Goal: Download file/media

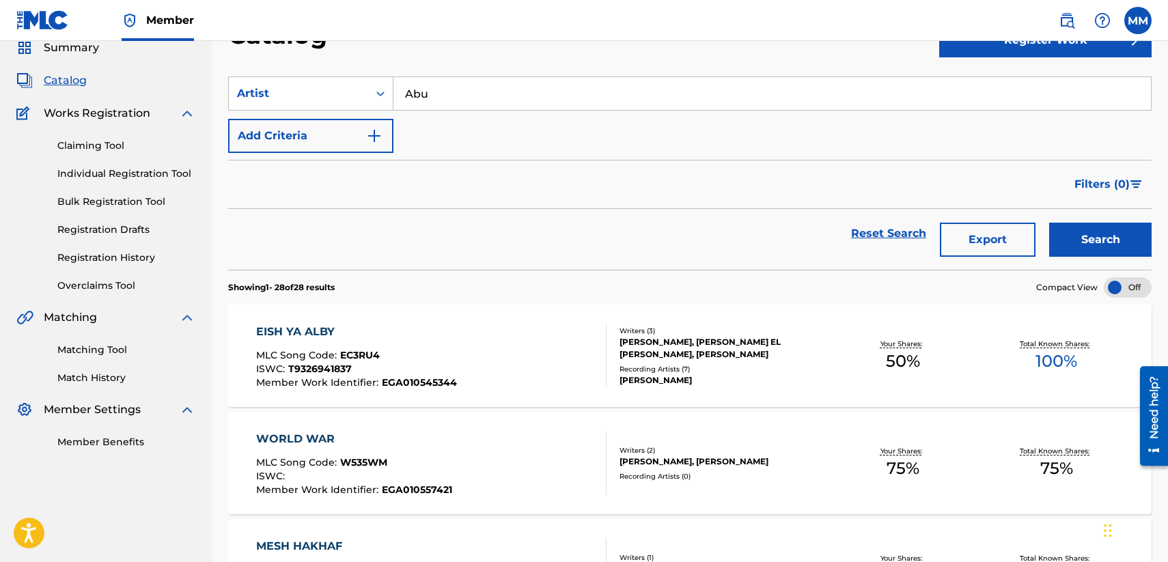
scroll to position [38, 0]
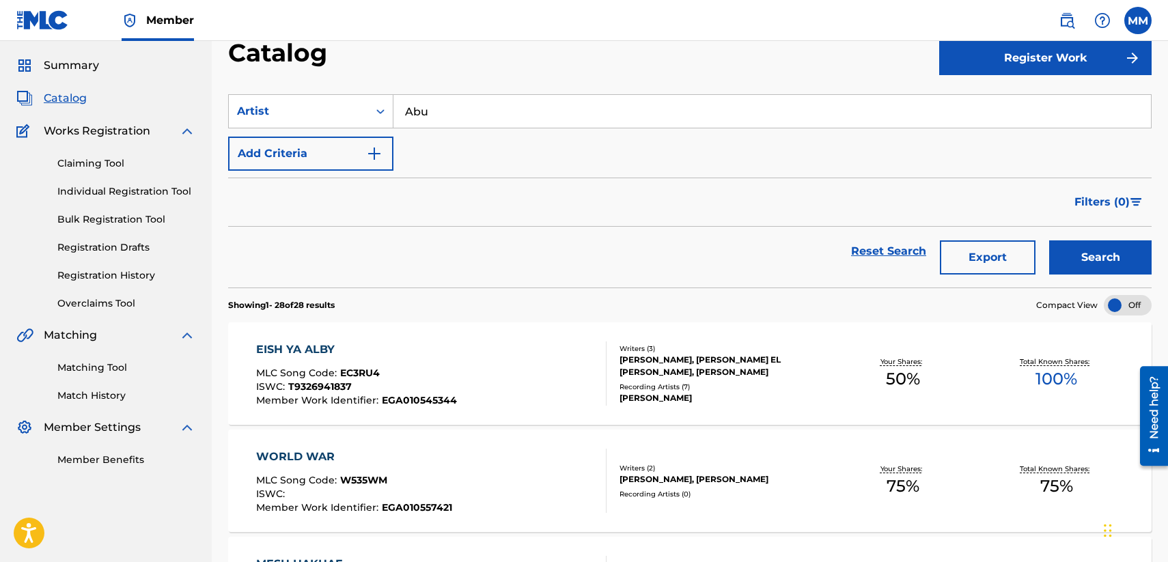
click at [510, 108] on input "Abu" at bounding box center [773, 111] width 758 height 33
click at [437, 110] on input "Abu" at bounding box center [773, 111] width 758 height 33
click at [385, 109] on icon "Search Form" at bounding box center [381, 112] width 14 height 14
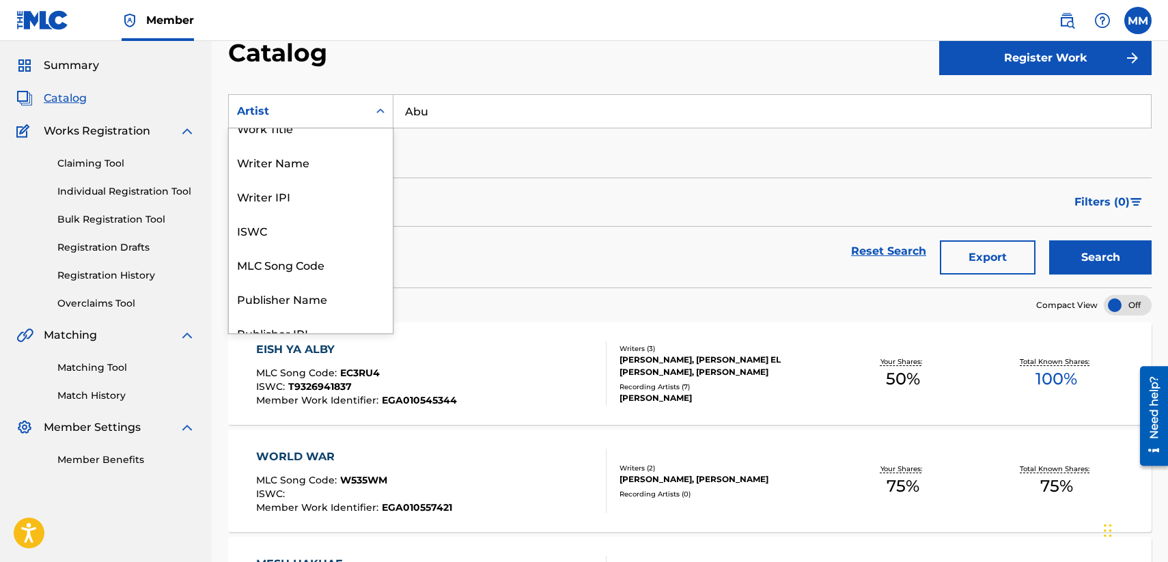
scroll to position [0, 0]
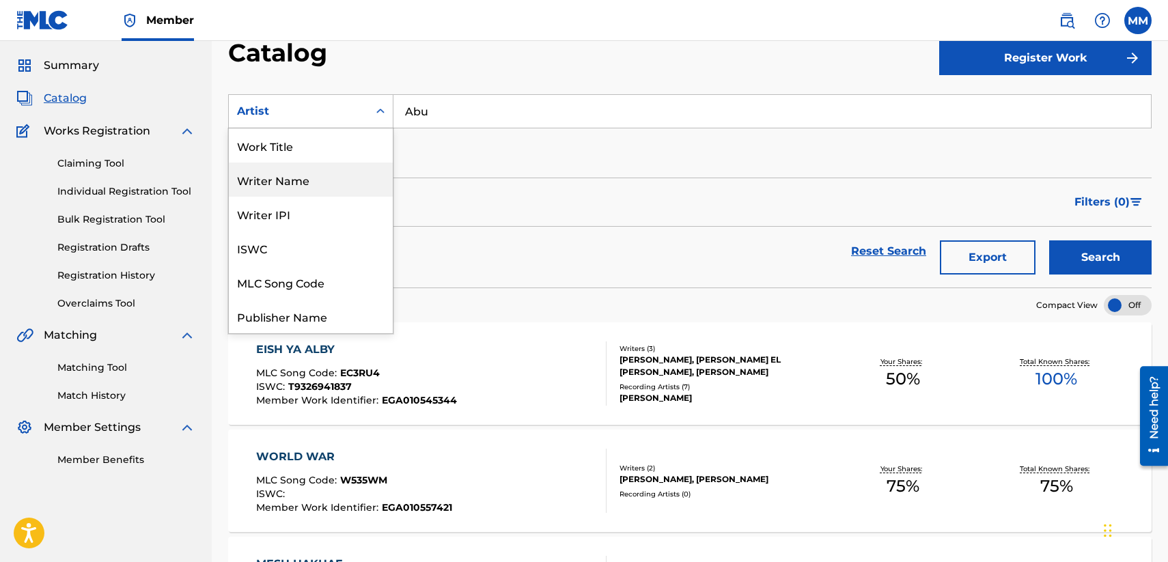
click at [341, 179] on div "Writer Name" at bounding box center [311, 180] width 164 height 34
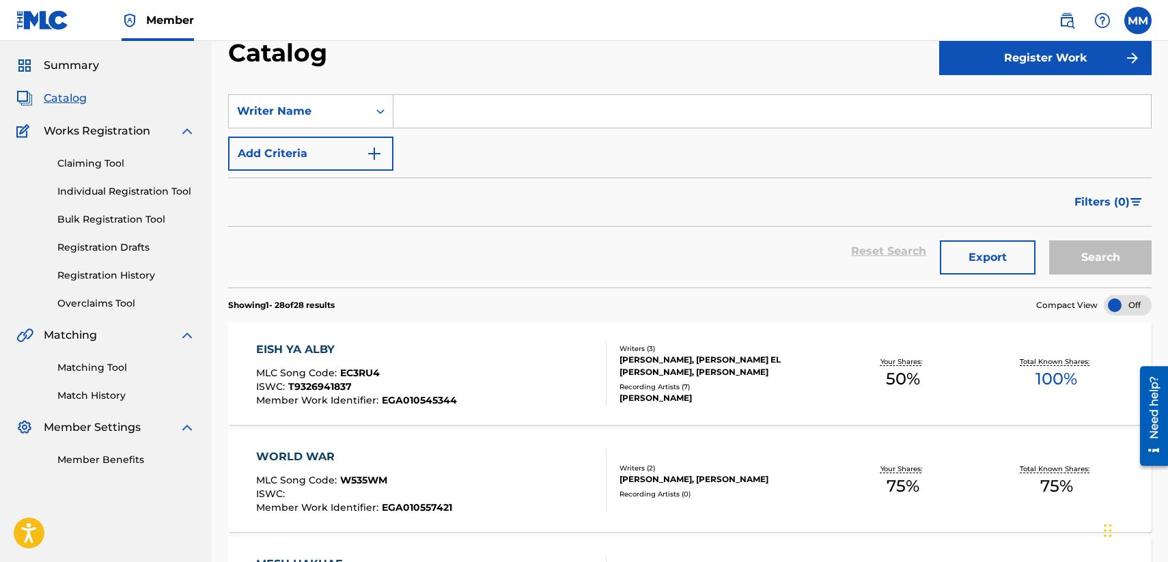
click at [464, 111] on input "Search Form" at bounding box center [773, 111] width 758 height 33
click at [384, 109] on icon "Search Form" at bounding box center [381, 112] width 14 height 14
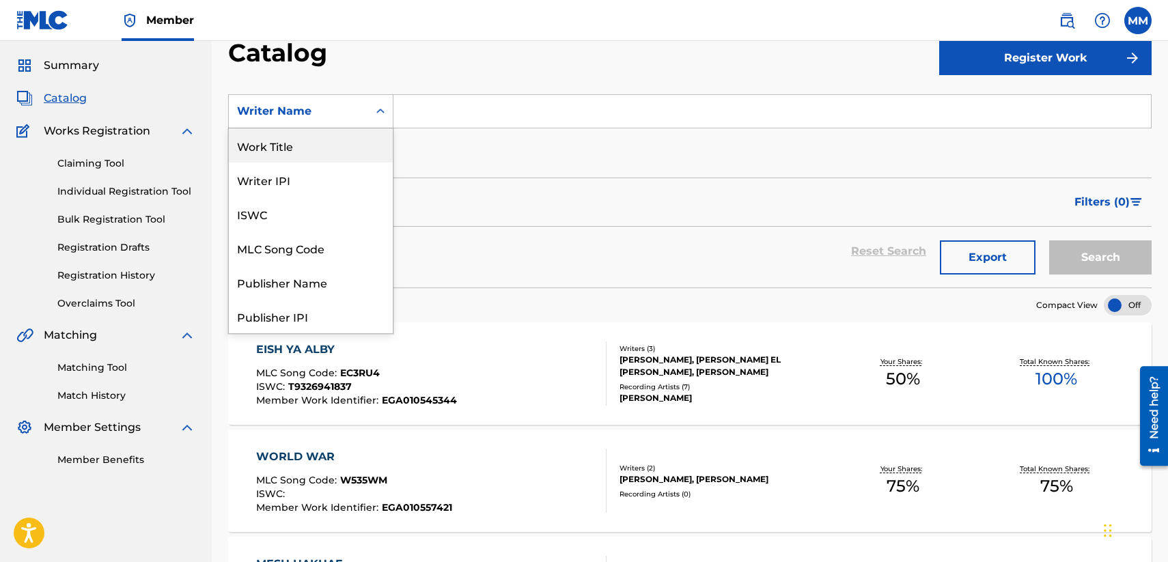
click at [327, 150] on div "Work Title" at bounding box center [311, 145] width 164 height 34
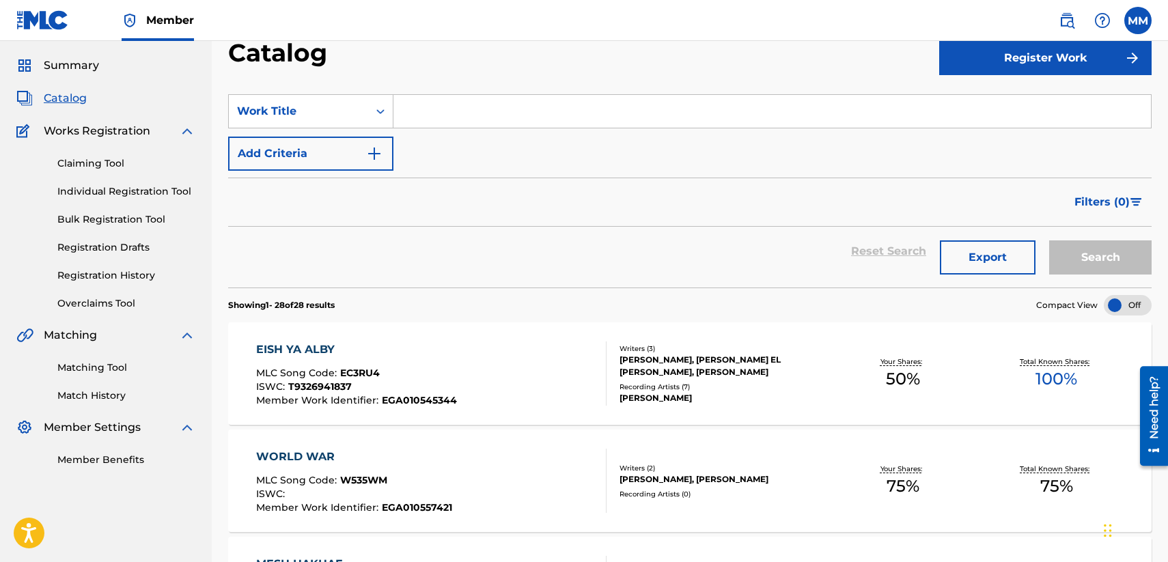
click at [509, 109] on input "Search Form" at bounding box center [773, 111] width 758 height 33
paste input "[PERSON_NAME]"
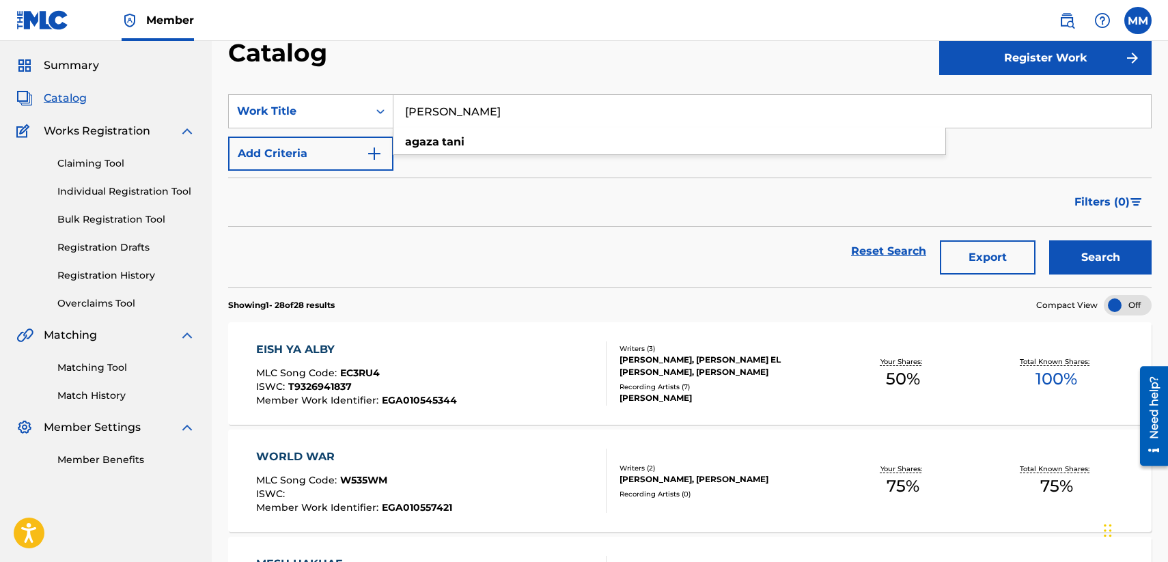
type input "[PERSON_NAME]"
click at [1056, 242] on button "Search" at bounding box center [1101, 258] width 102 height 34
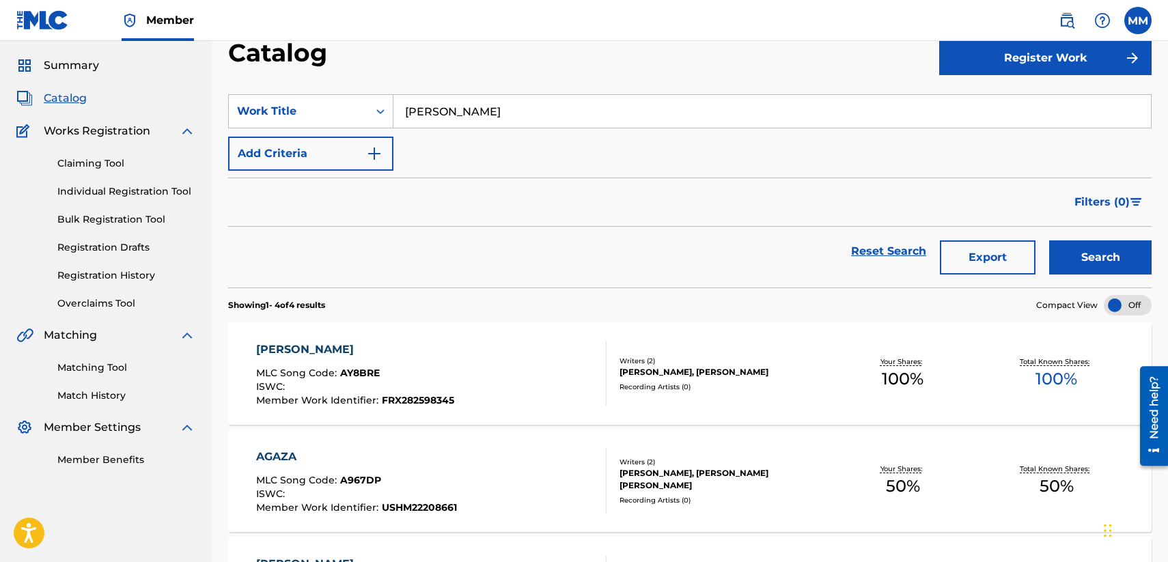
scroll to position [106, 0]
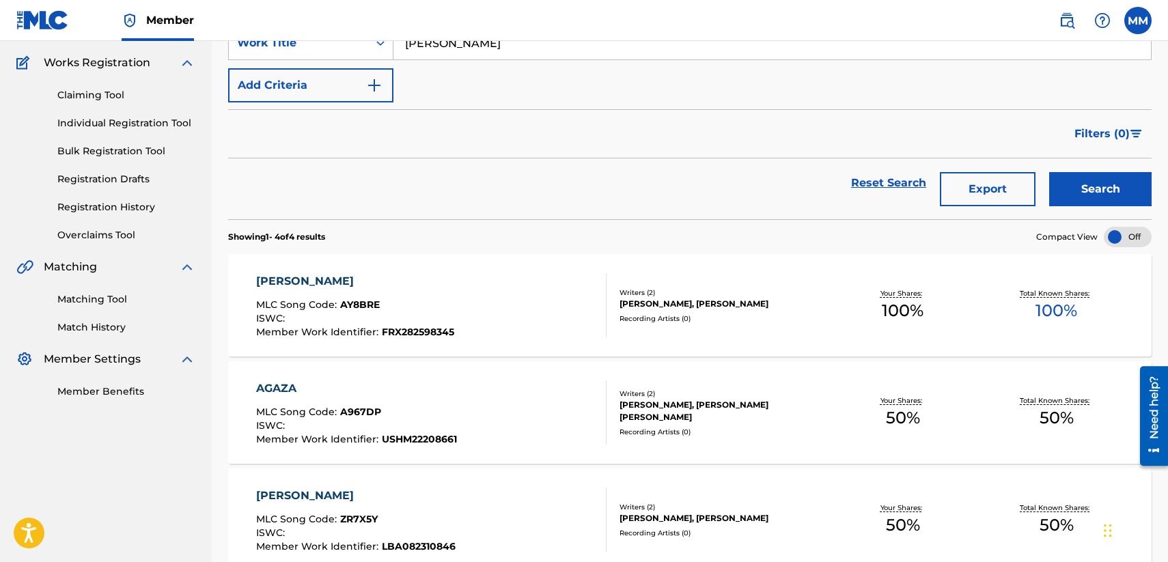
click at [288, 278] on div "[PERSON_NAME]" at bounding box center [355, 281] width 198 height 16
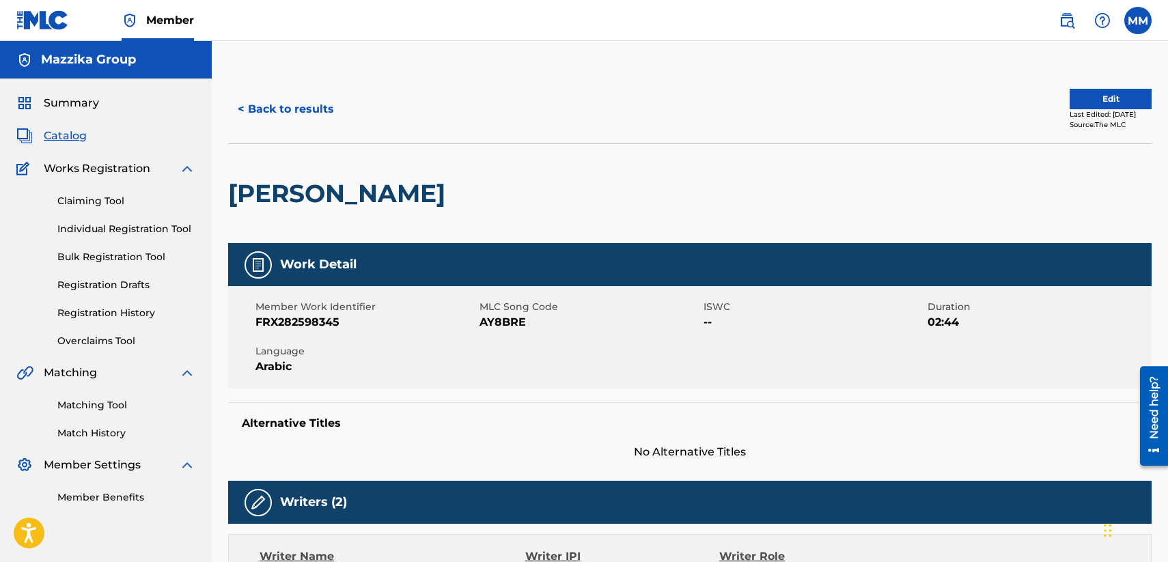
click at [354, 201] on h2 "[PERSON_NAME]" at bounding box center [340, 193] width 224 height 31
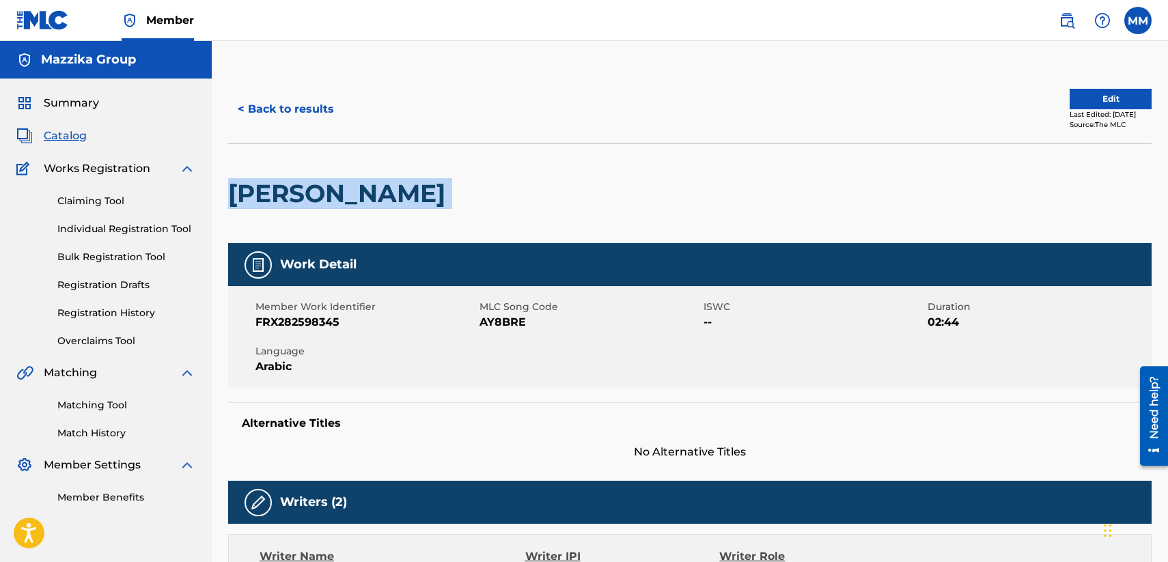
click at [354, 201] on h2 "[PERSON_NAME]" at bounding box center [340, 193] width 224 height 31
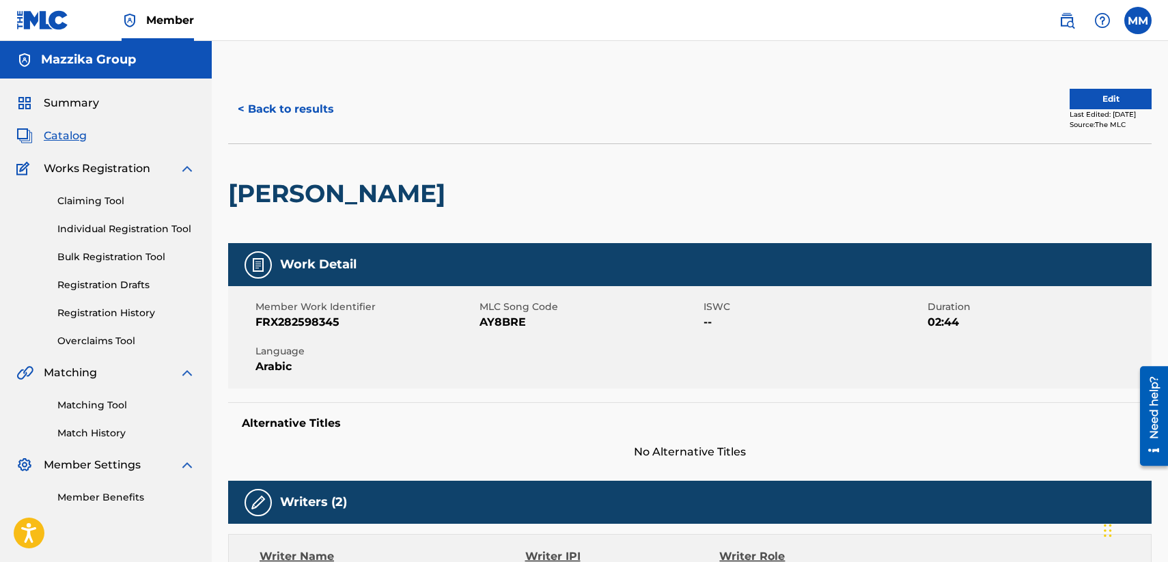
click at [289, 323] on span "FRX282598345" at bounding box center [366, 322] width 221 height 16
copy span "FRX282598345"
click at [506, 322] on span "AY8BRE" at bounding box center [590, 322] width 221 height 16
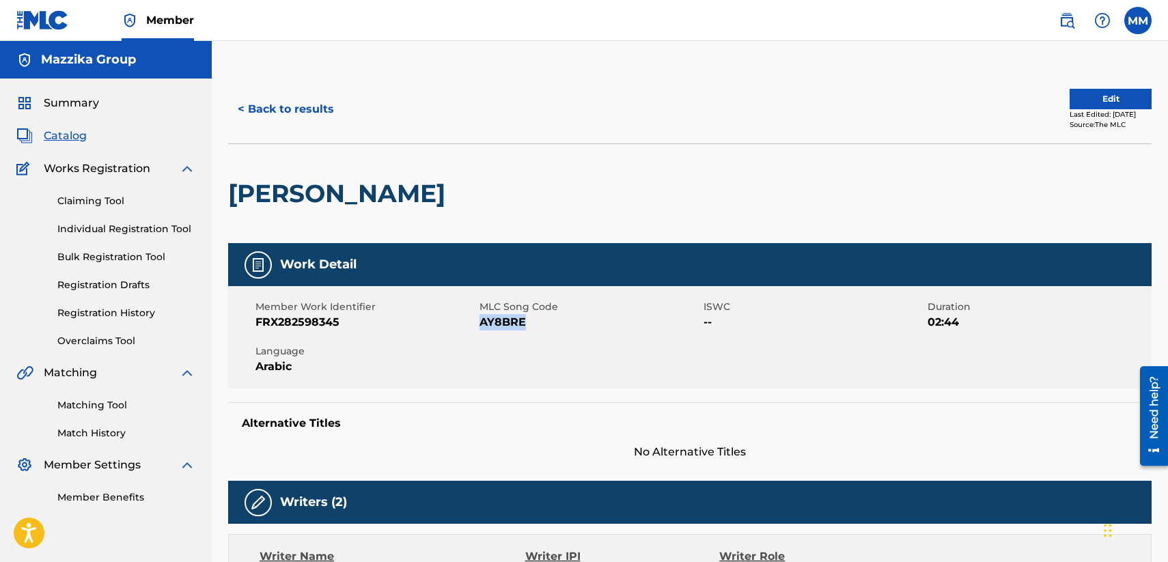
copy span "AY8BRE"
click at [258, 107] on button "< Back to results" at bounding box center [285, 109] width 115 height 34
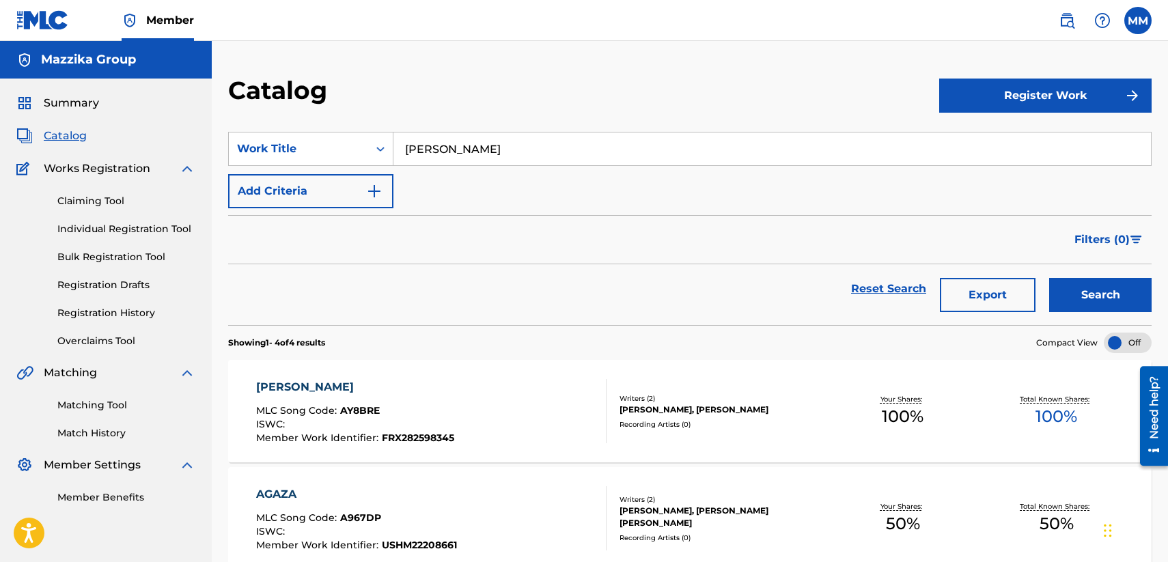
click at [528, 142] on input "[PERSON_NAME]" at bounding box center [773, 149] width 758 height 33
paste input "MAL BETAOL"
type input "AMAL BETAOL"
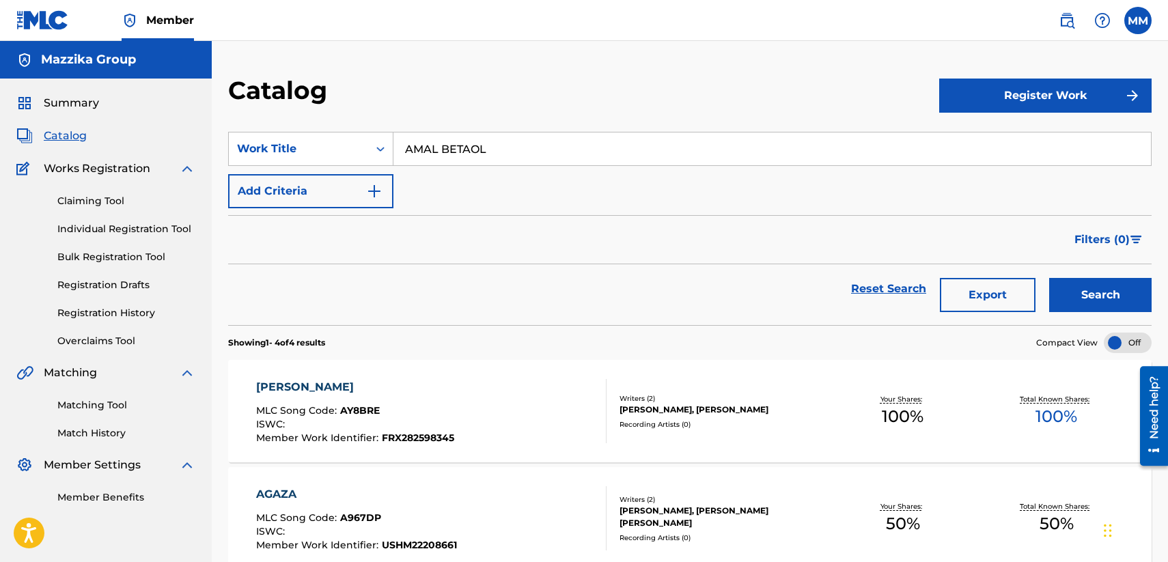
click at [1097, 290] on button "Search" at bounding box center [1101, 295] width 102 height 34
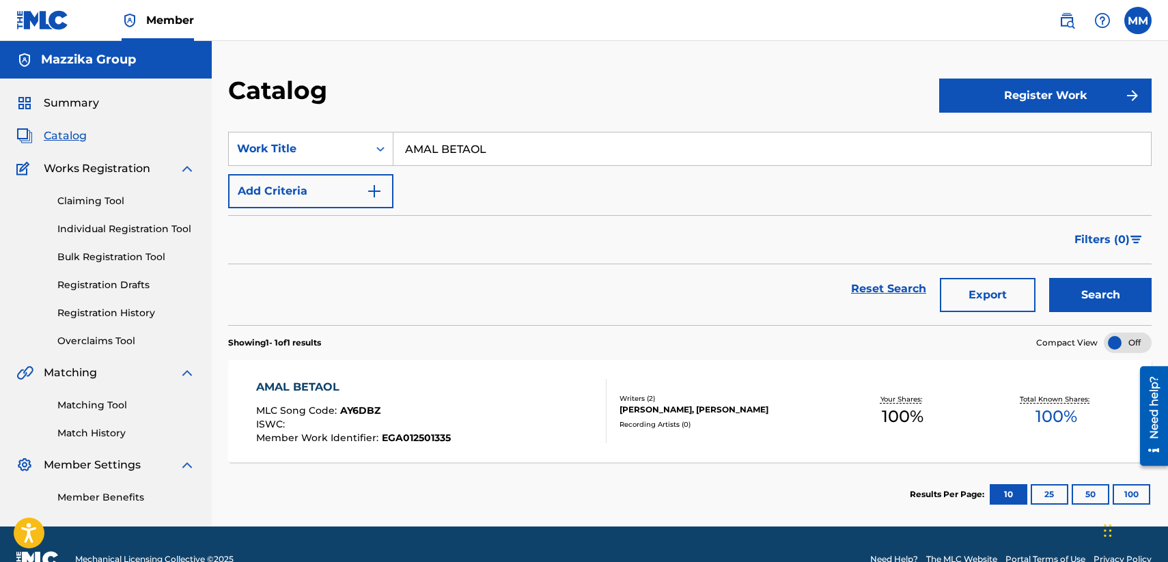
click at [300, 380] on div "AMAL BETAOL" at bounding box center [353, 387] width 195 height 16
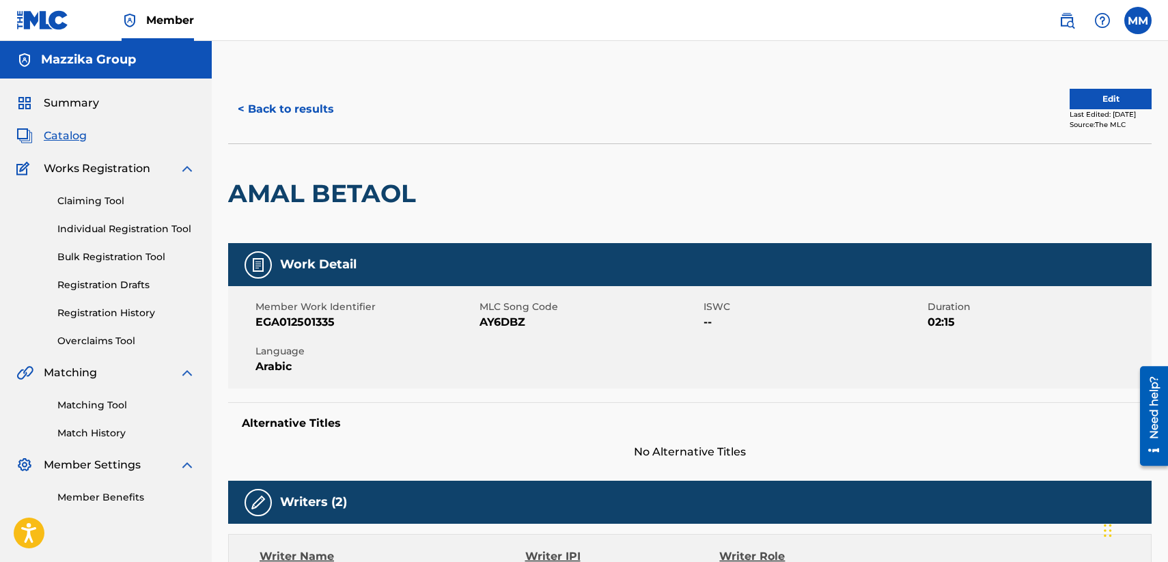
click at [303, 318] on span "EGA012501335" at bounding box center [366, 322] width 221 height 16
copy span "EGA012501335"
click at [515, 318] on span "AY6DBZ" at bounding box center [590, 322] width 221 height 16
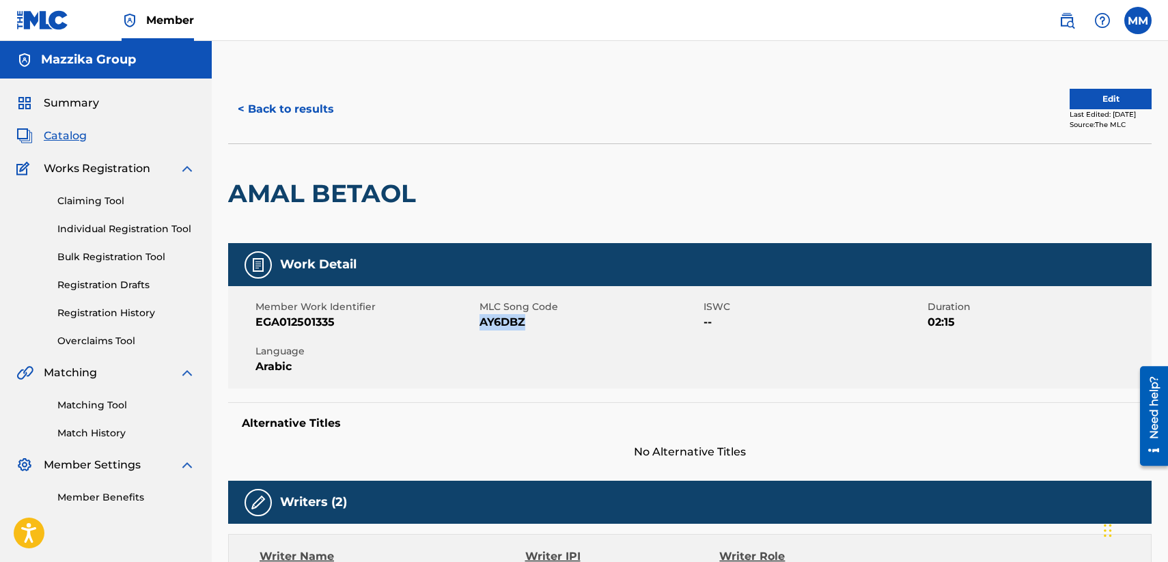
copy span "AY6DBZ"
click at [297, 106] on button "< Back to results" at bounding box center [285, 109] width 115 height 34
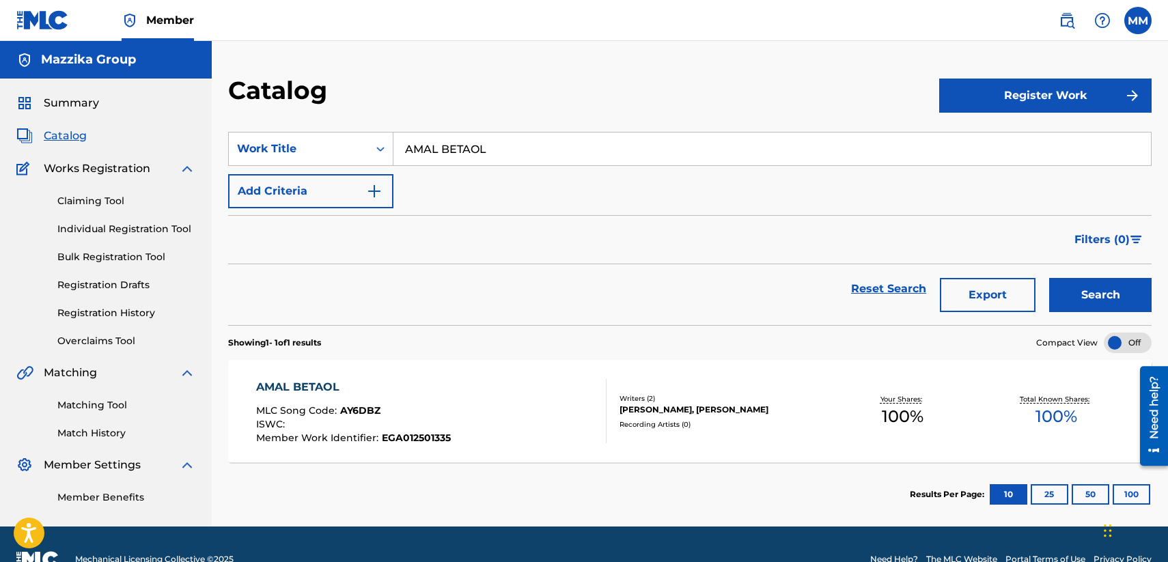
click at [519, 146] on input "AMAL BETAOL" at bounding box center [773, 149] width 758 height 33
paste input "MILION SOOR"
type input "MILION SOOR"
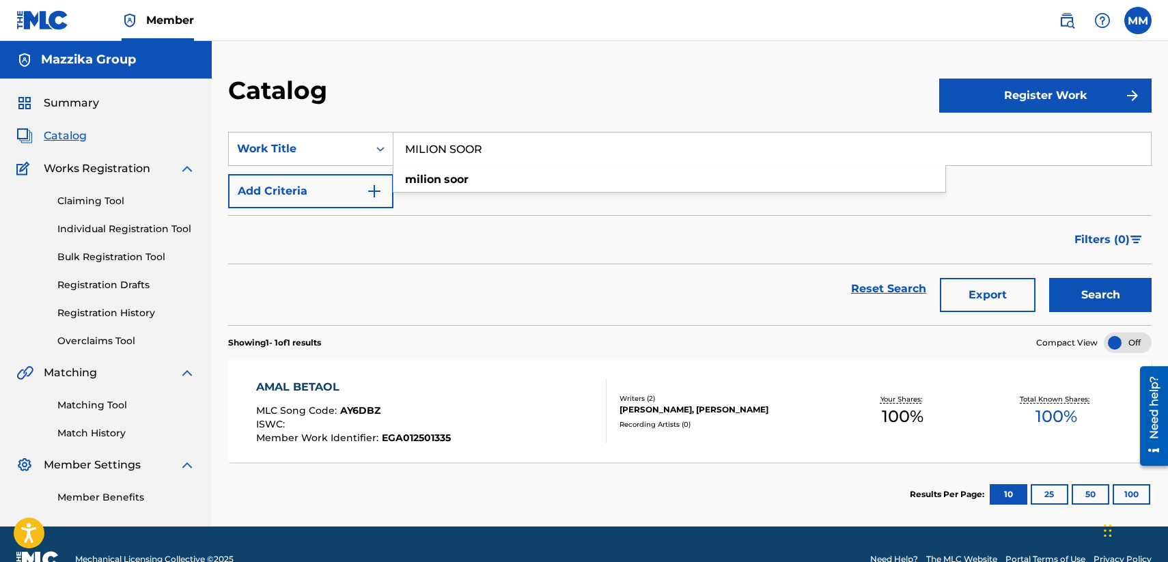
click at [1095, 292] on button "Search" at bounding box center [1101, 295] width 102 height 34
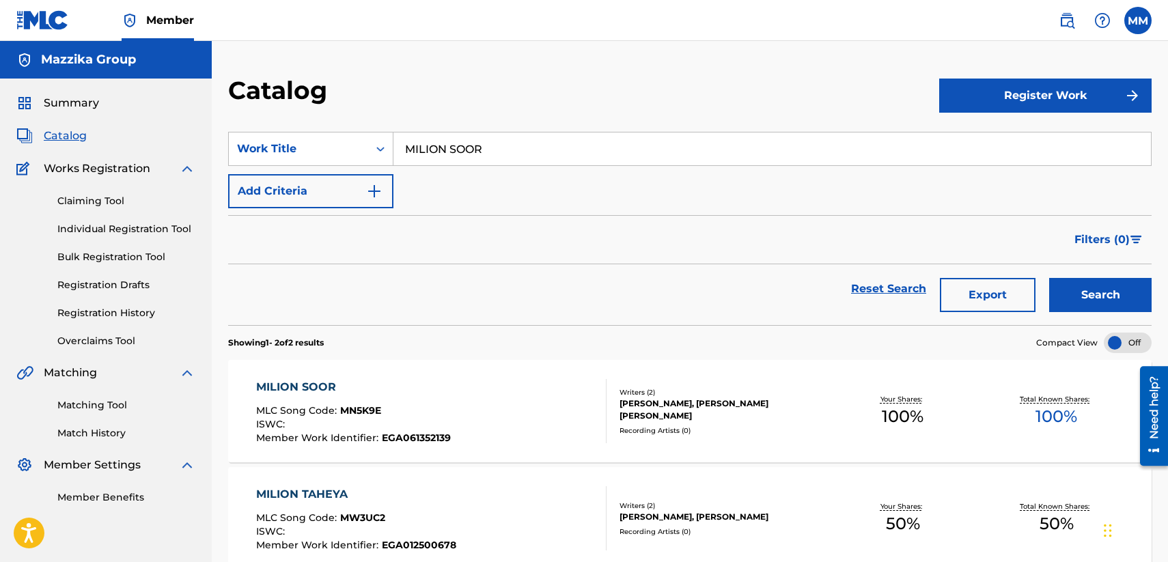
click at [304, 391] on div "MILION SOOR" at bounding box center [353, 387] width 195 height 16
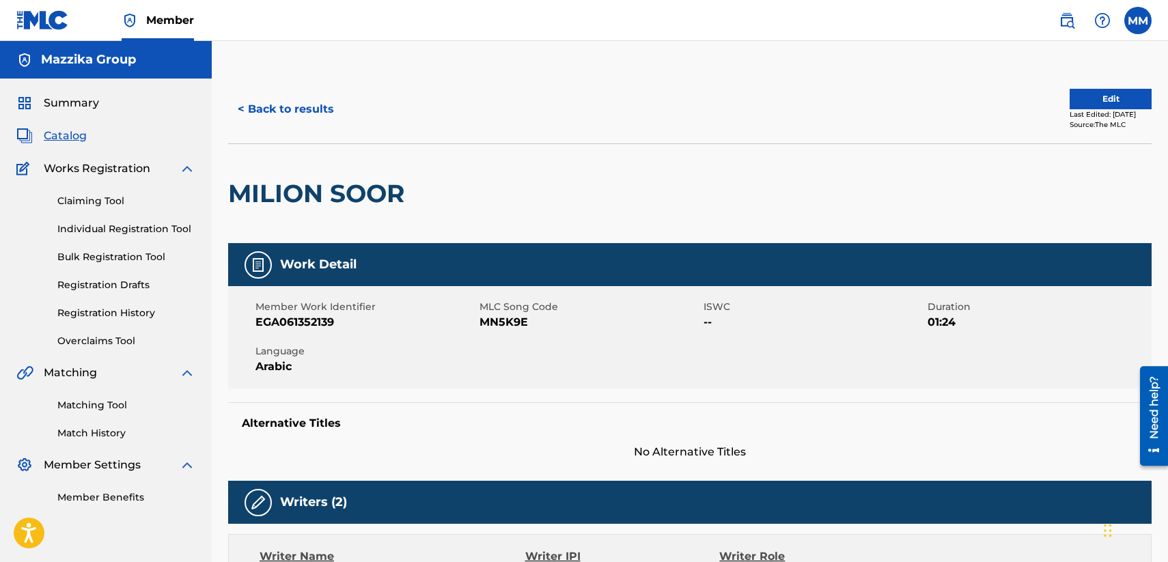
click at [310, 193] on h2 "MILION SOOR" at bounding box center [319, 193] width 183 height 31
copy div "MILION SOOR"
click at [314, 318] on span "EGA061352139" at bounding box center [366, 322] width 221 height 16
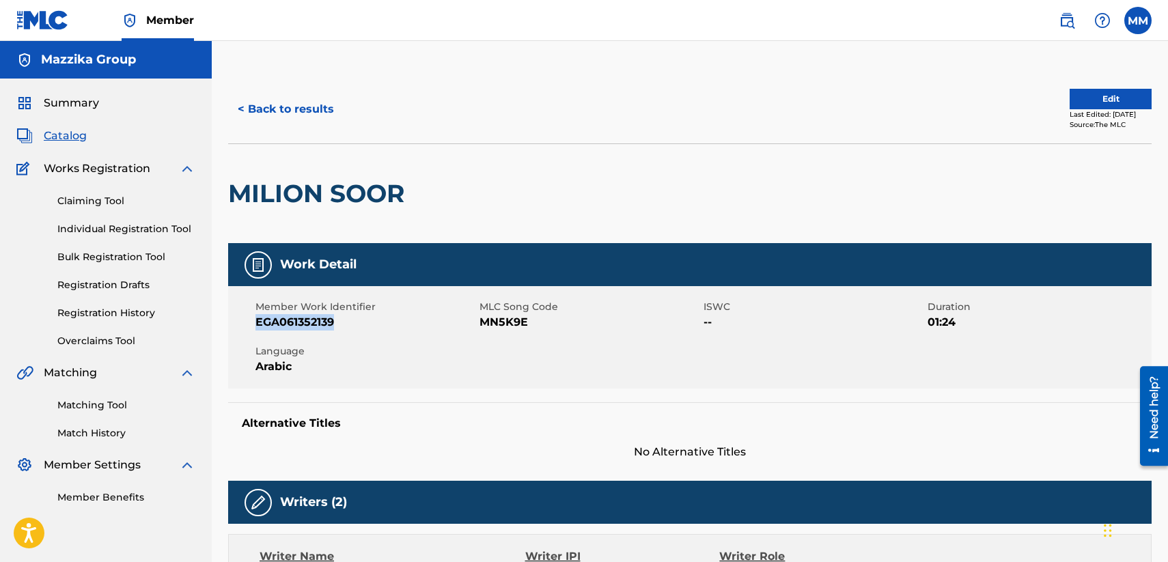
click at [314, 318] on span "EGA061352139" at bounding box center [366, 322] width 221 height 16
copy span "EGA061352139"
click at [514, 323] on span "MN5K9E" at bounding box center [590, 322] width 221 height 16
copy span "MN5K9E"
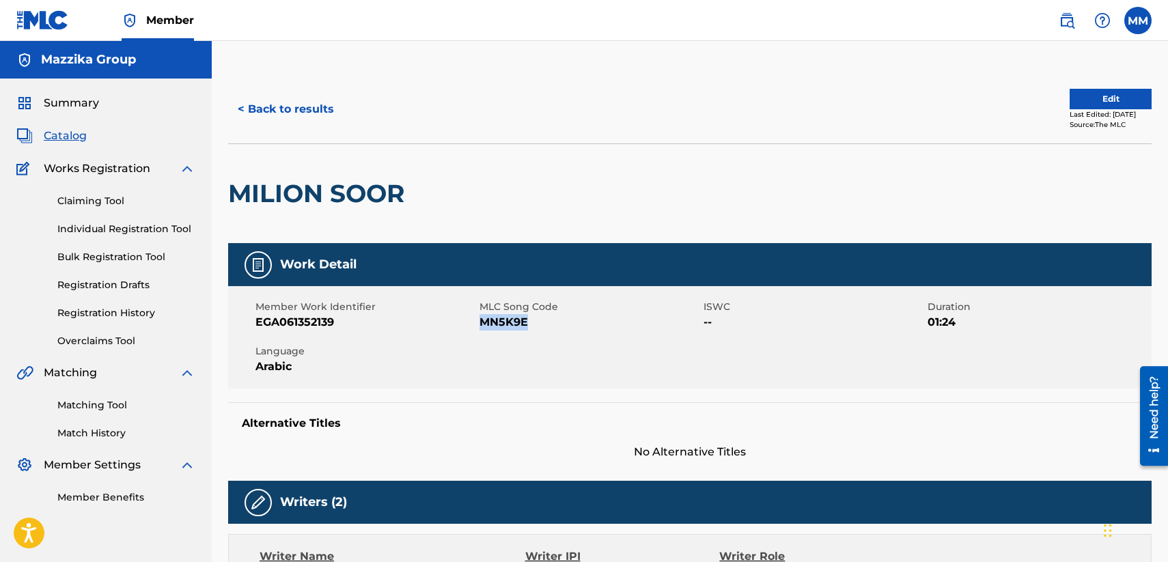
click at [288, 109] on button "< Back to results" at bounding box center [285, 109] width 115 height 34
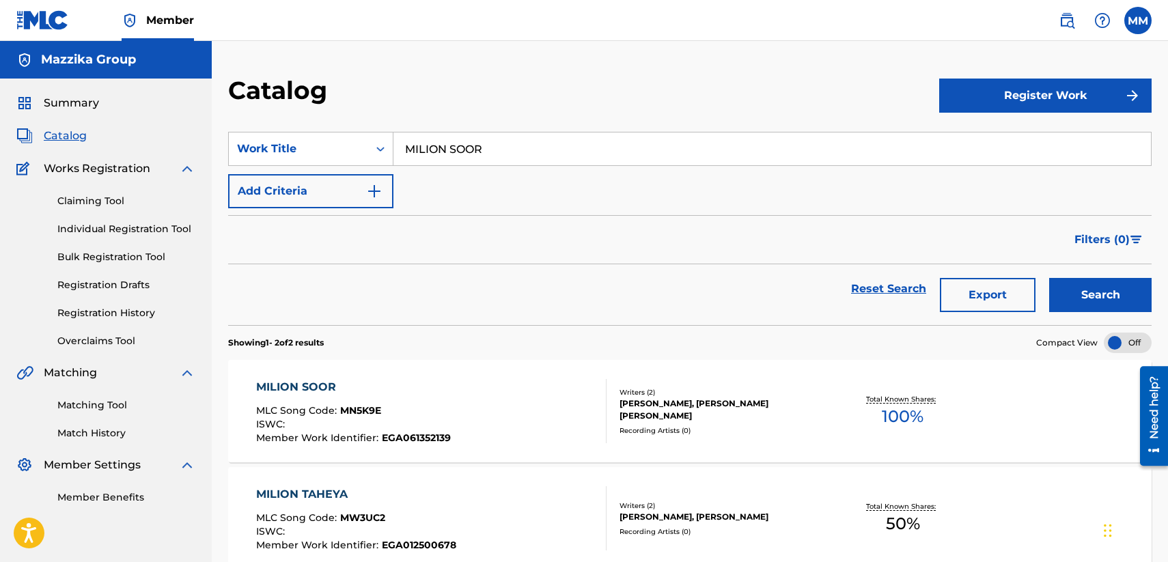
click at [512, 141] on input "MILION SOOR" at bounding box center [773, 149] width 758 height 33
paste input "RABEEA MOSTAHEEL"
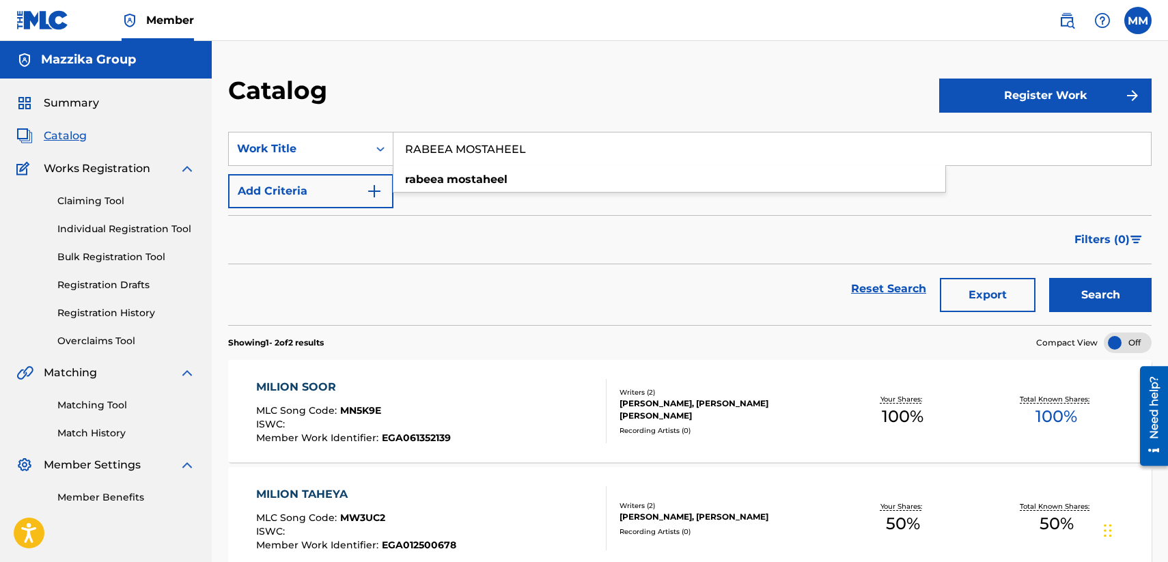
type input "RABEEA MOSTAHEEL"
click at [1121, 286] on button "Search" at bounding box center [1101, 295] width 102 height 34
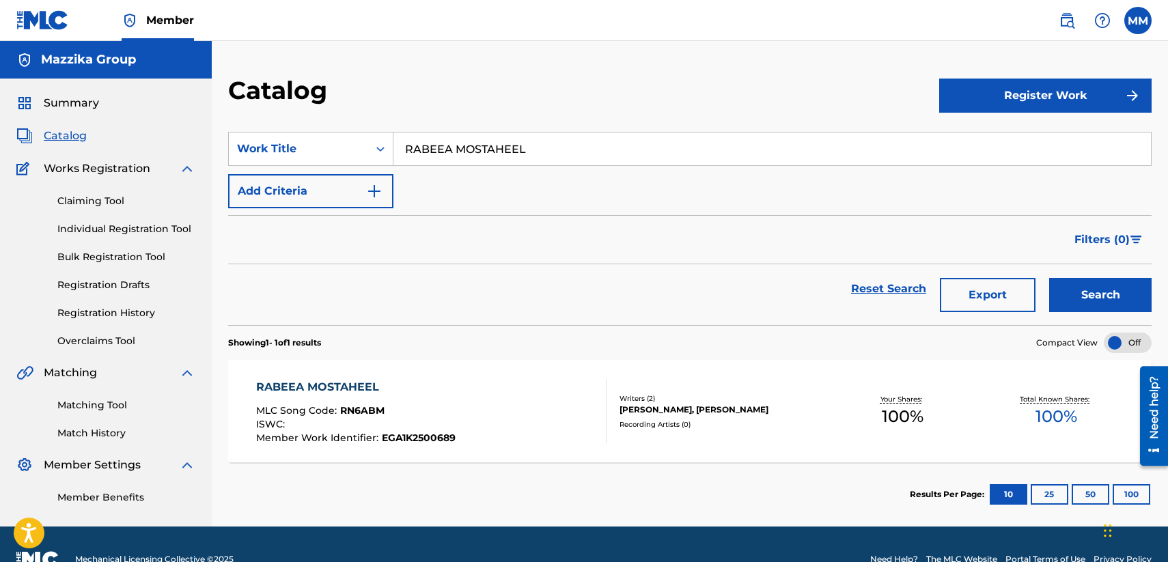
click at [359, 386] on div "RABEEA MOSTAHEEL" at bounding box center [356, 387] width 200 height 16
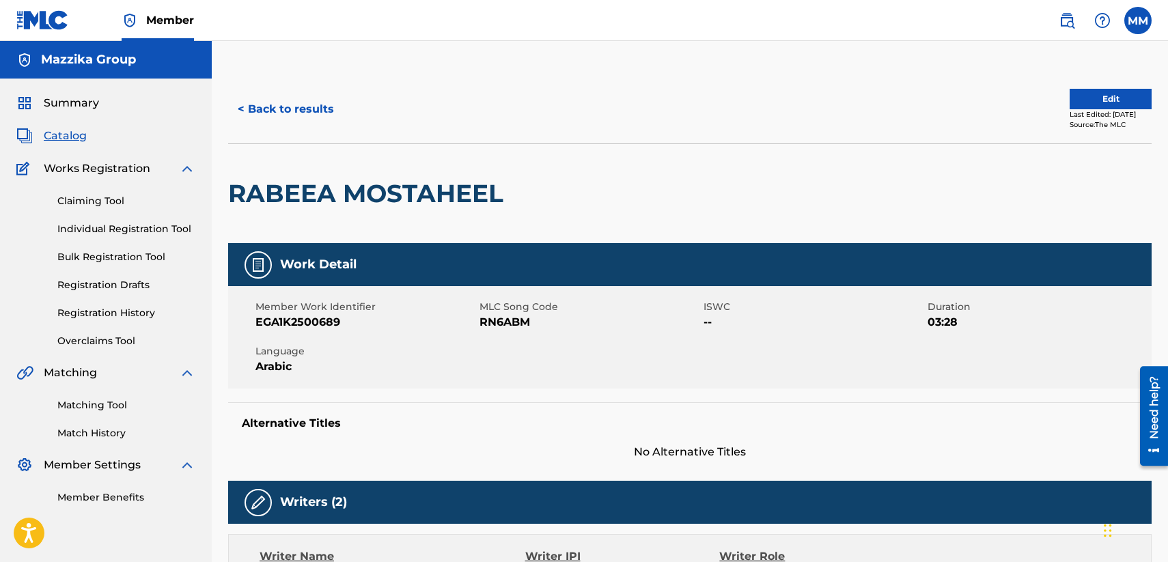
click at [308, 321] on span "EGA1K2500689" at bounding box center [366, 322] width 221 height 16
copy span "EGA1K2500689"
click at [510, 320] on span "RN6ABM" at bounding box center [590, 322] width 221 height 16
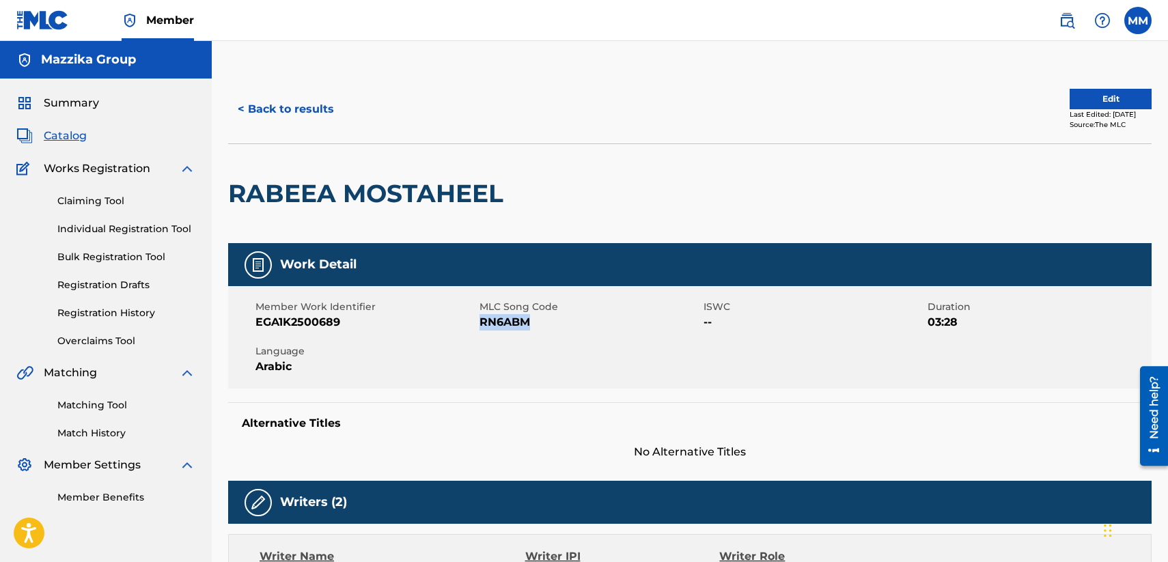
copy span "RN6ABM"
click at [269, 111] on button "< Back to results" at bounding box center [285, 109] width 115 height 34
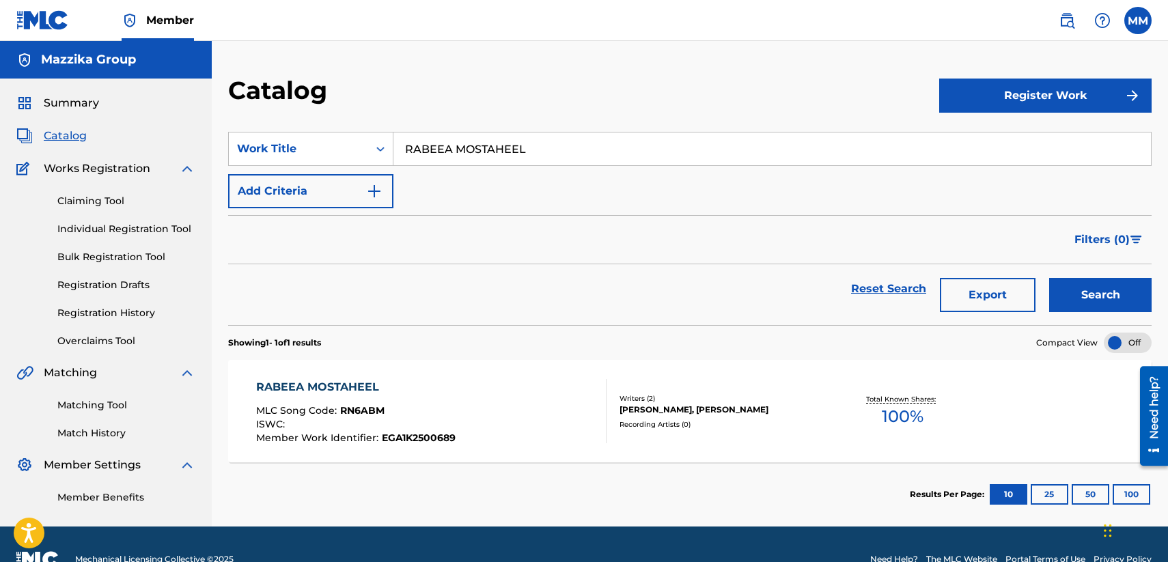
click at [565, 150] on input "RABEEA MOSTAHEEL" at bounding box center [773, 149] width 758 height 33
paste input "SOU2"
type input "SOU2"
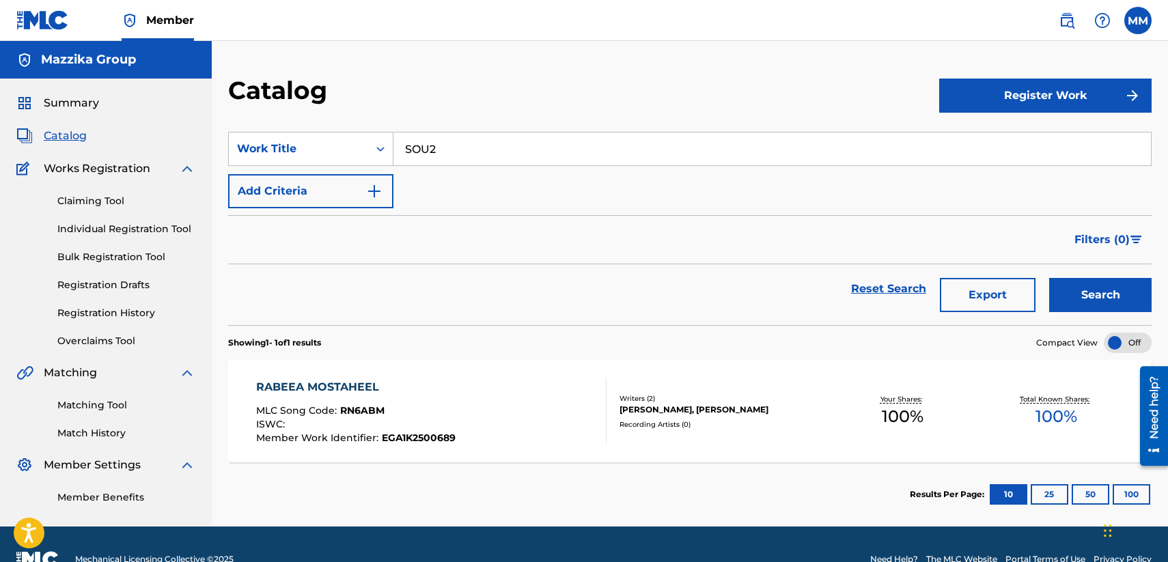
click at [1086, 298] on button "Search" at bounding box center [1101, 295] width 102 height 34
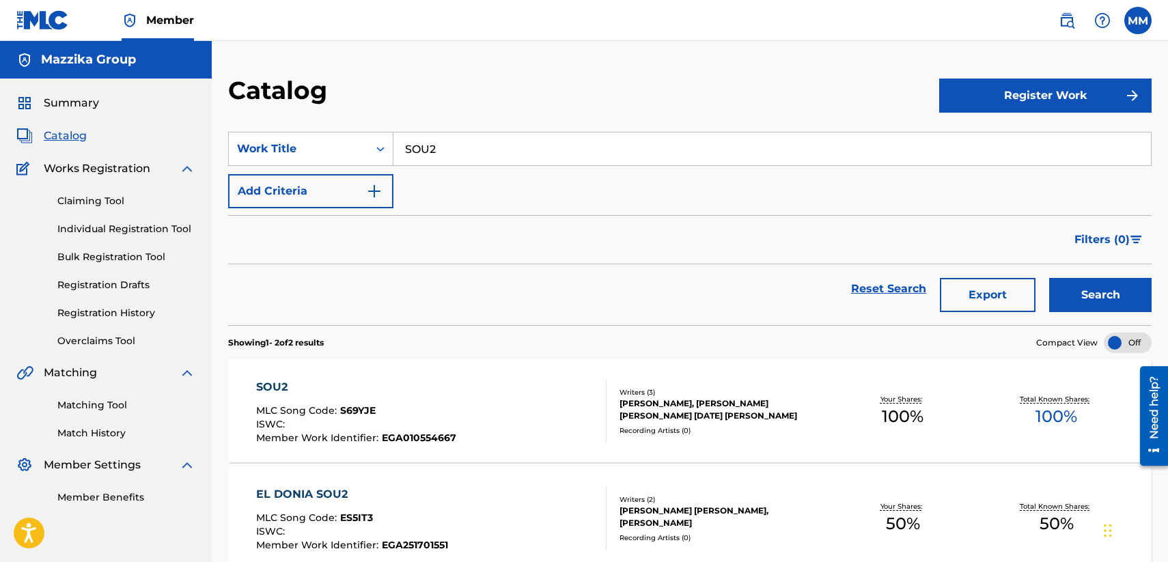
click at [271, 392] on div "SOU2" at bounding box center [356, 387] width 200 height 16
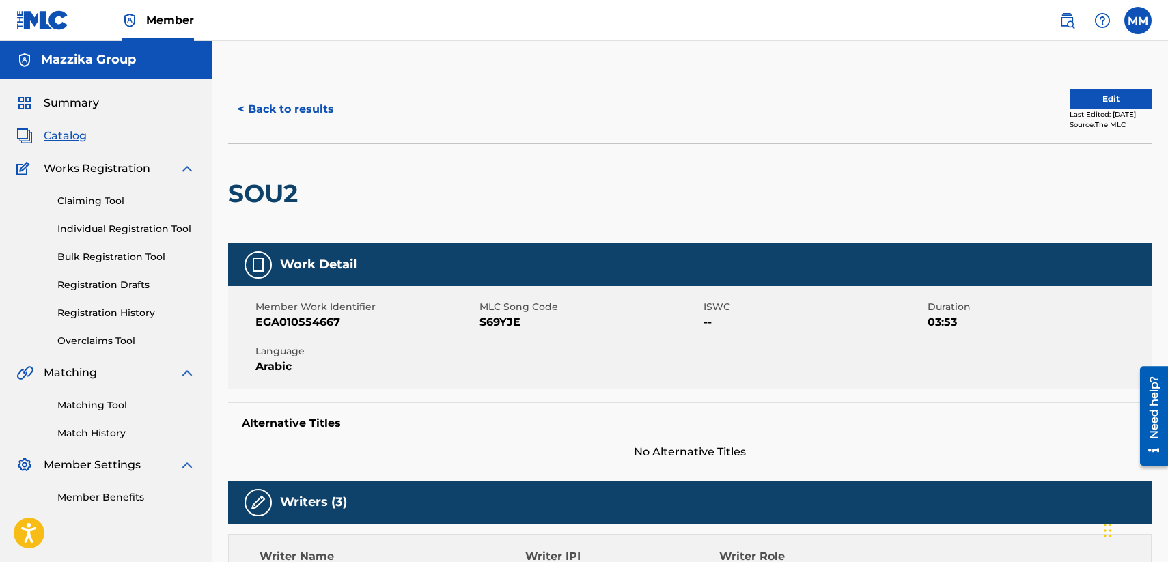
click at [319, 320] on span "EGA010554667" at bounding box center [366, 322] width 221 height 16
copy span "EGA010554667"
click at [492, 318] on span "S69YJE" at bounding box center [590, 322] width 221 height 16
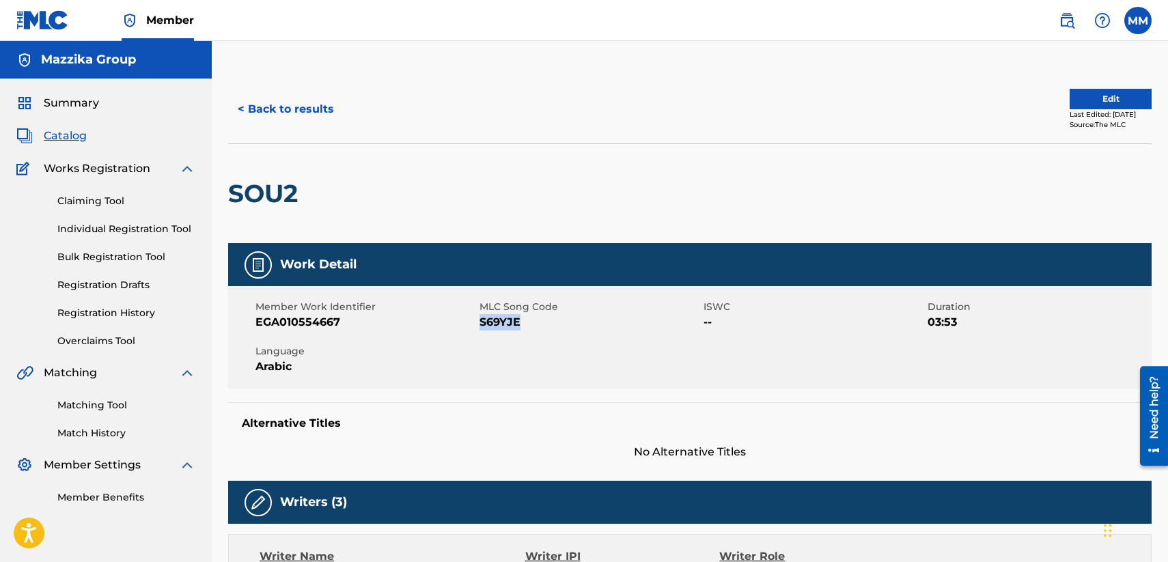
click at [271, 100] on button "< Back to results" at bounding box center [285, 109] width 115 height 34
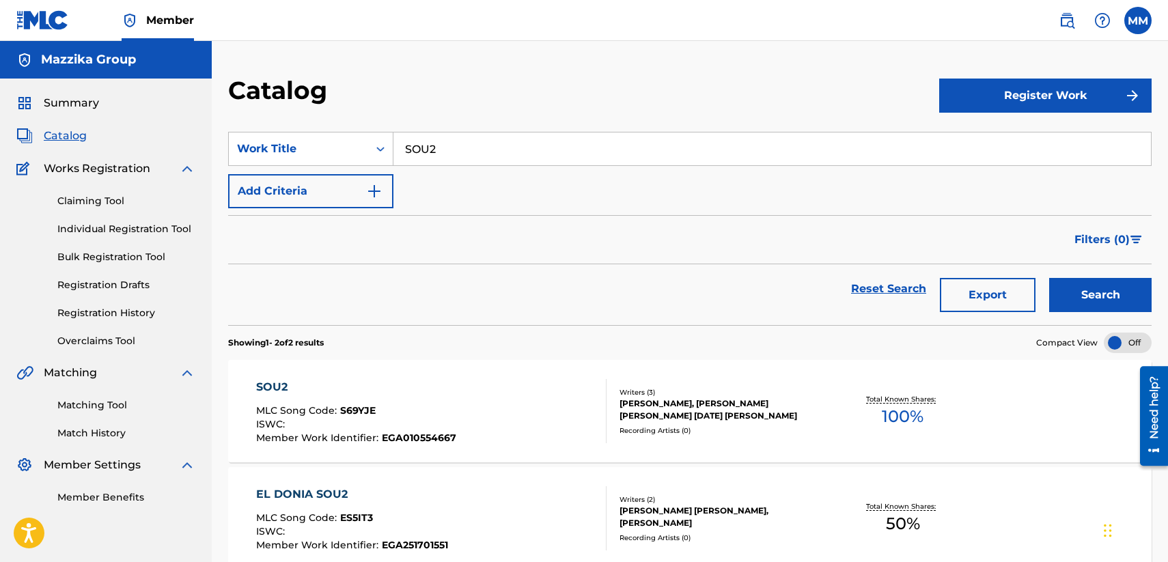
click at [498, 147] on input "SOU2" at bounding box center [773, 149] width 758 height 33
paste input "WA7D MA3RFOSH"
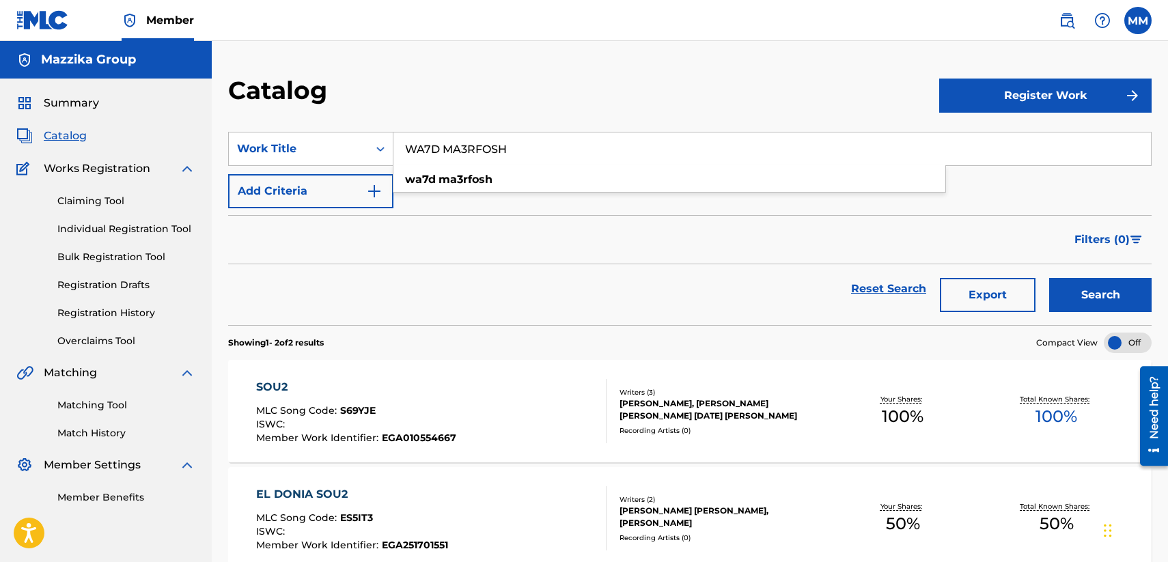
type input "WA7D MA3RFOSH"
click at [1071, 290] on button "Search" at bounding box center [1101, 295] width 102 height 34
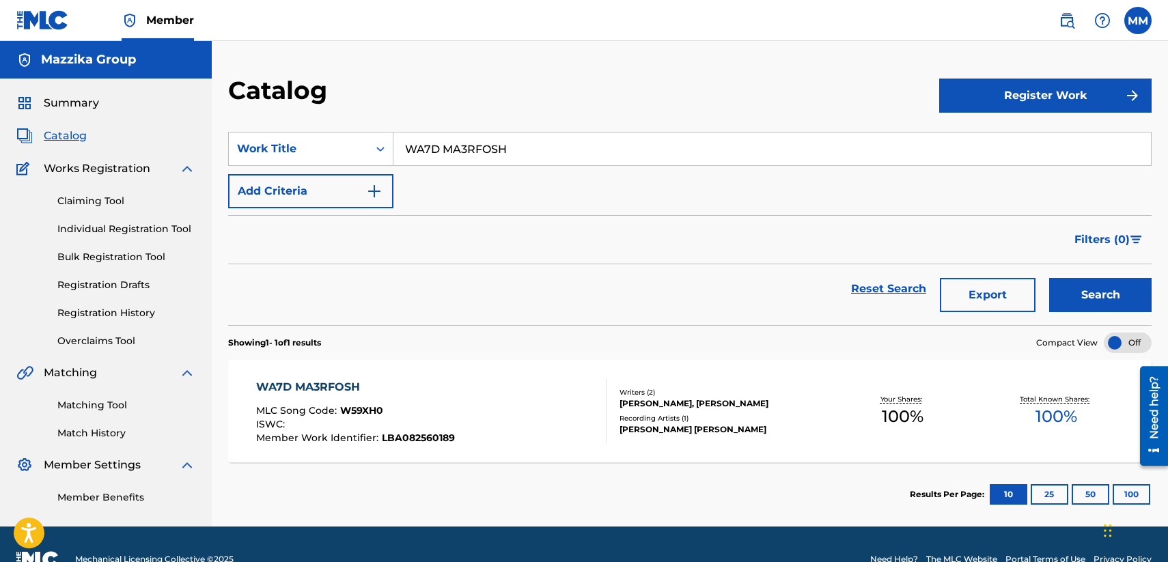
click at [273, 385] on div "WA7D MA3RFOSH" at bounding box center [355, 387] width 199 height 16
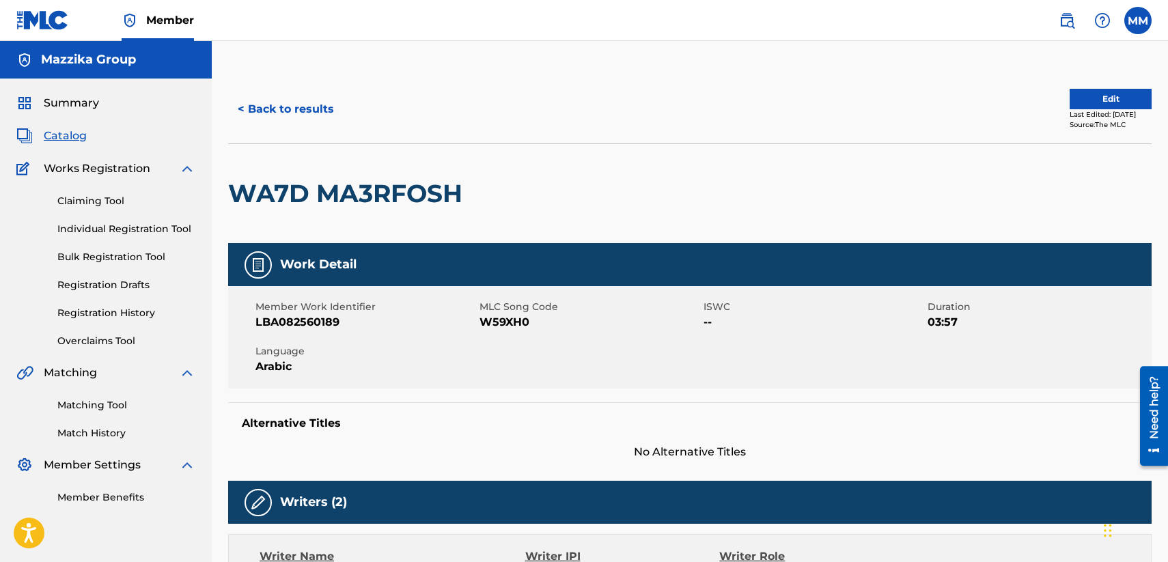
drag, startPoint x: 295, startPoint y: 314, endPoint x: 297, endPoint y: 328, distance: 13.9
drag, startPoint x: 297, startPoint y: 328, endPoint x: 288, endPoint y: 322, distance: 10.8
click at [288, 322] on span "LBA082560189" at bounding box center [366, 322] width 221 height 16
click at [517, 323] on span "W59XH0" at bounding box center [590, 322] width 221 height 16
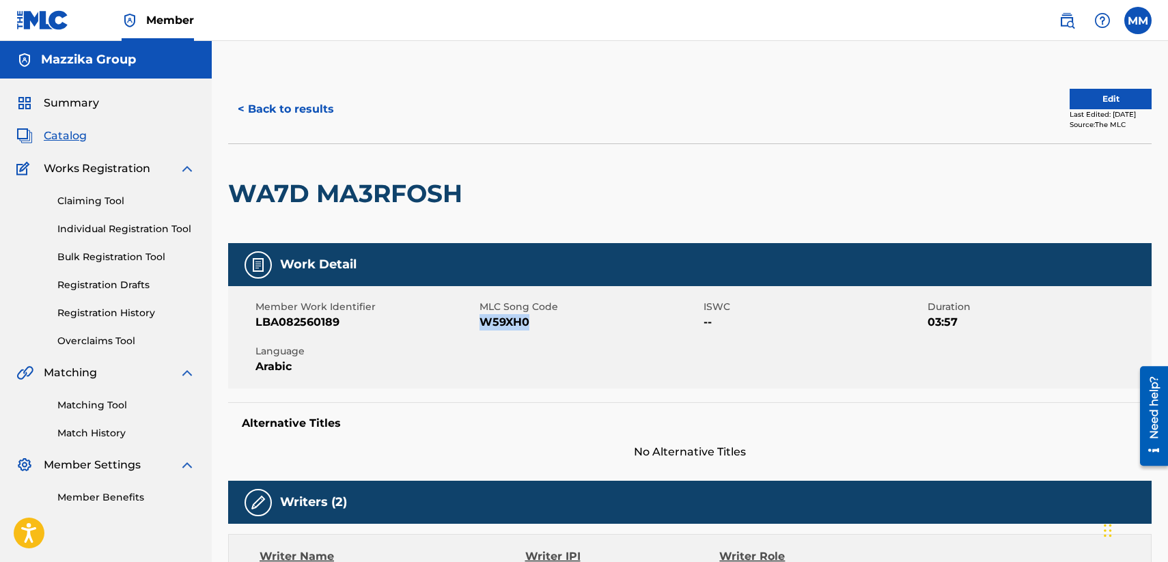
click at [517, 323] on span "W59XH0" at bounding box center [590, 322] width 221 height 16
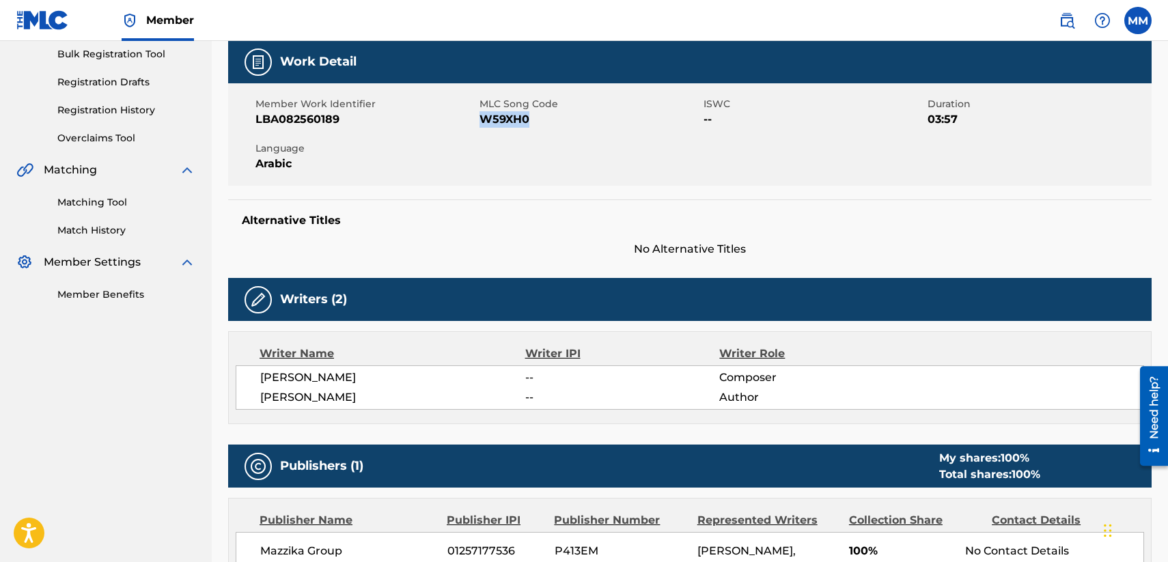
scroll to position [205, 0]
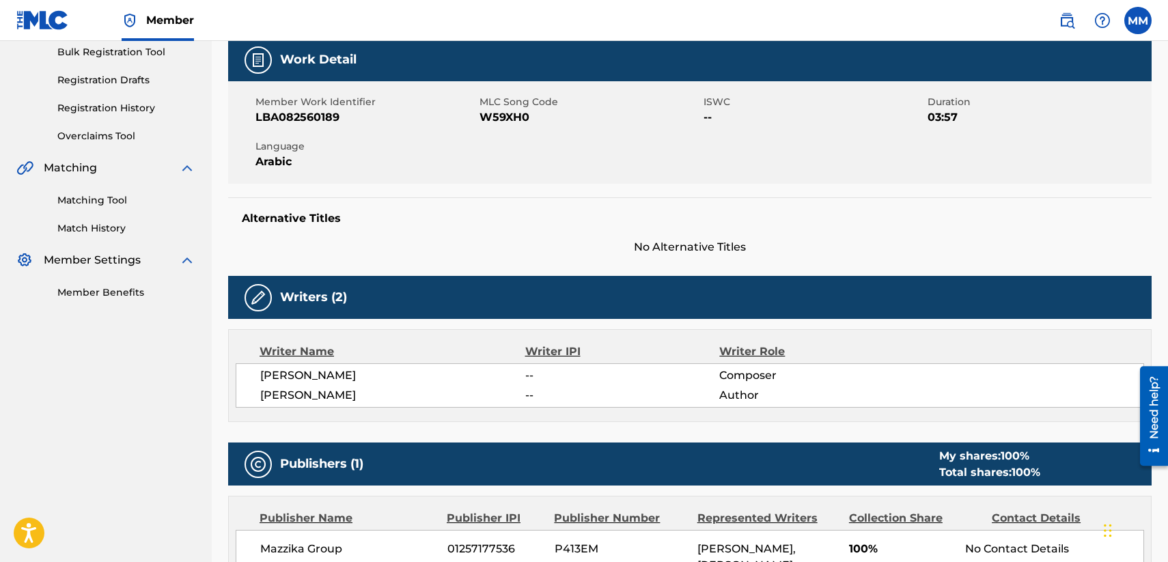
click at [297, 375] on span "[PERSON_NAME]" at bounding box center [392, 376] width 265 height 16
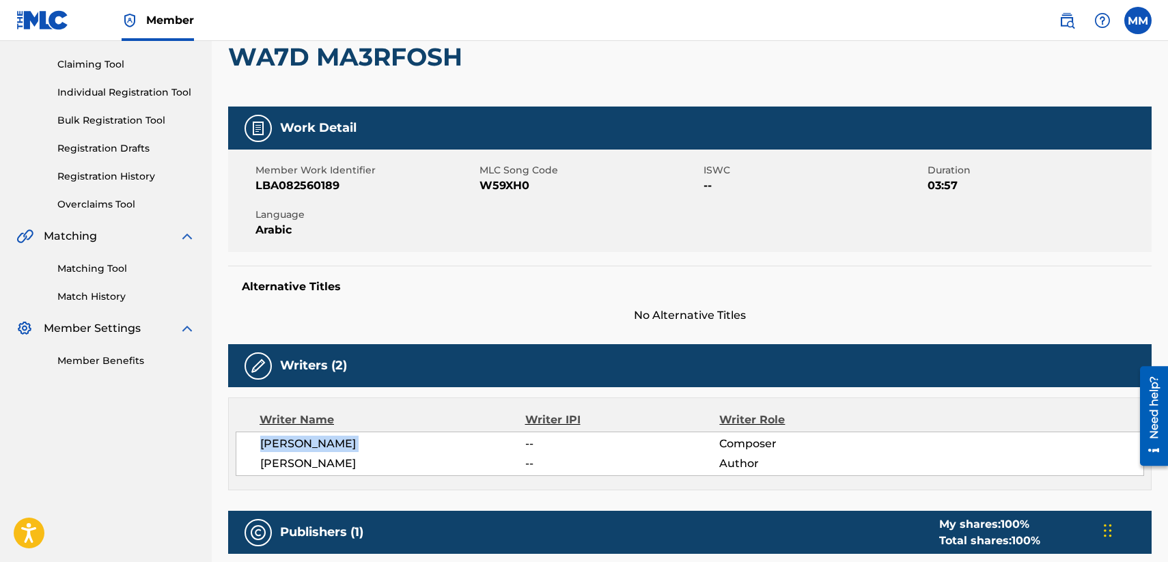
scroll to position [0, 0]
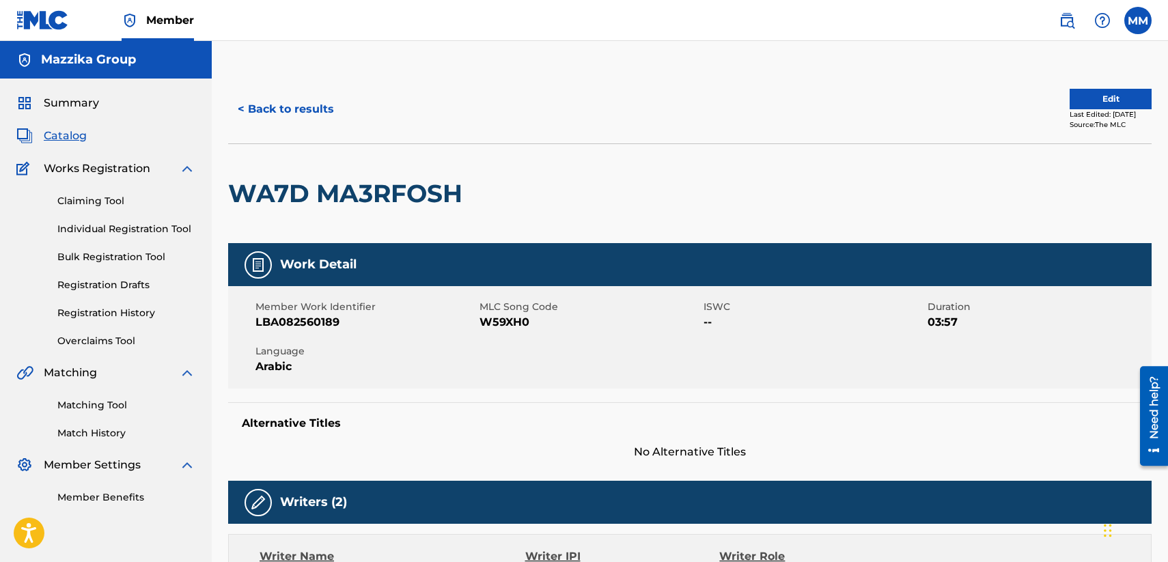
click at [303, 100] on button "< Back to results" at bounding box center [285, 109] width 115 height 34
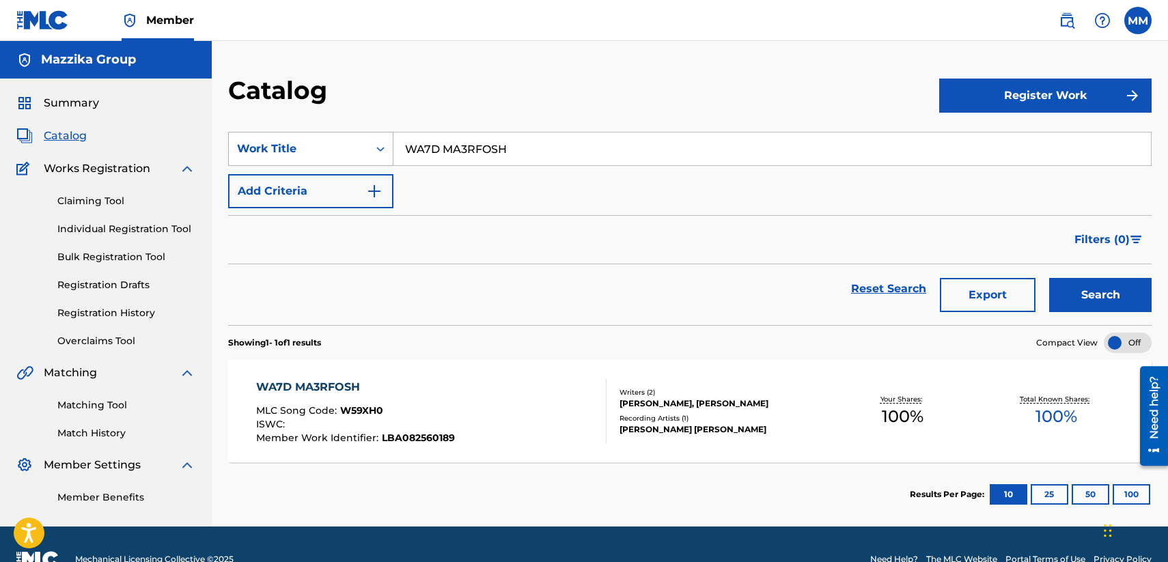
click at [353, 149] on div "Work Title" at bounding box center [298, 149] width 123 height 16
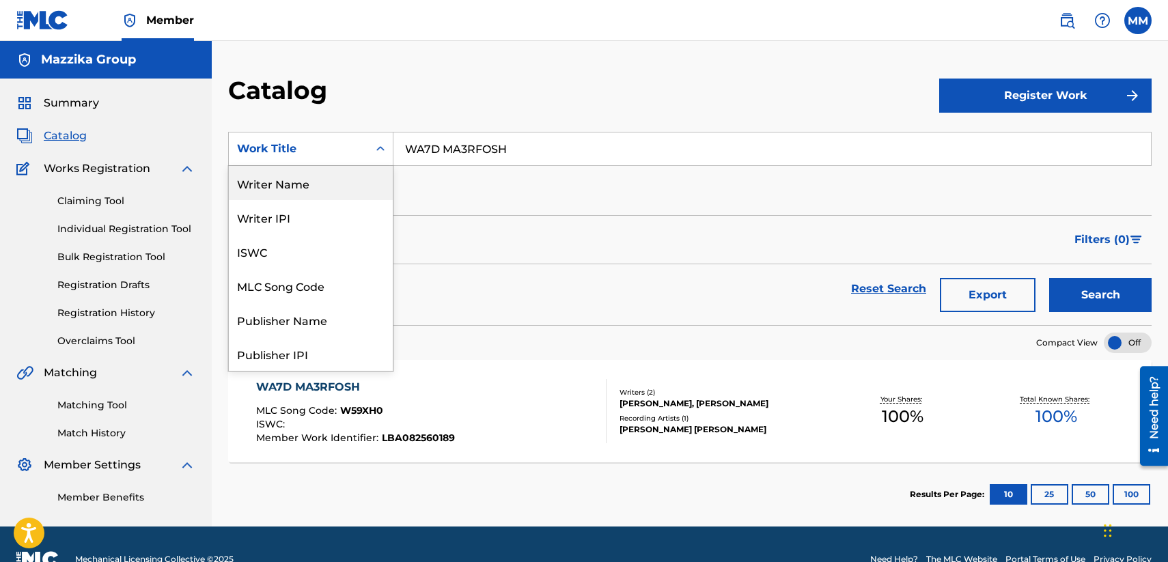
click at [305, 184] on div "Writer Name" at bounding box center [311, 183] width 164 height 34
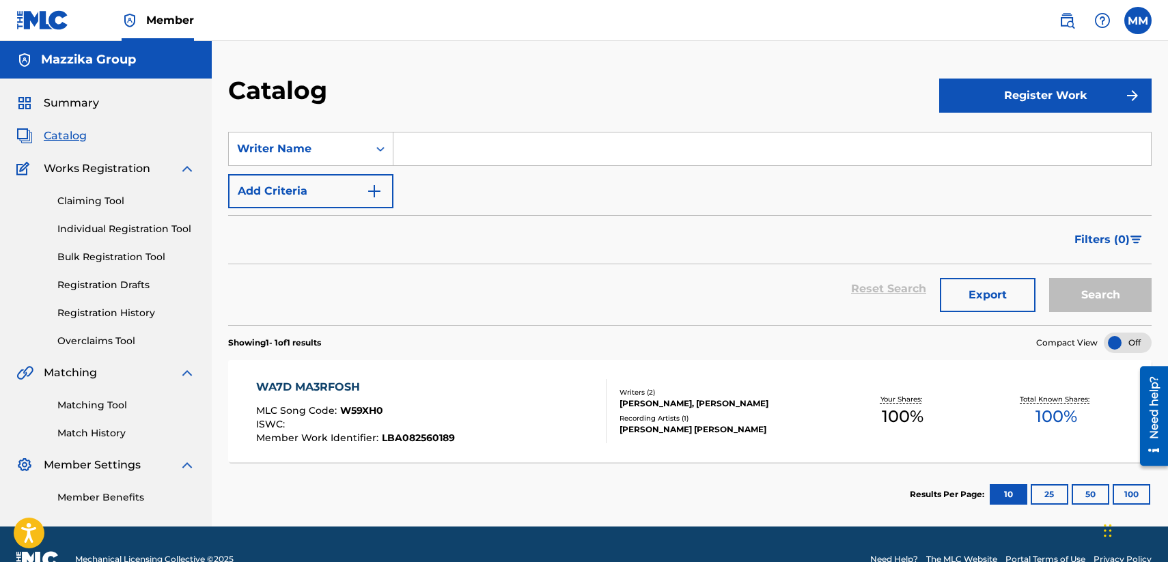
click at [528, 148] on input "Search Form" at bounding box center [773, 149] width 758 height 33
paste input "[PERSON_NAME]"
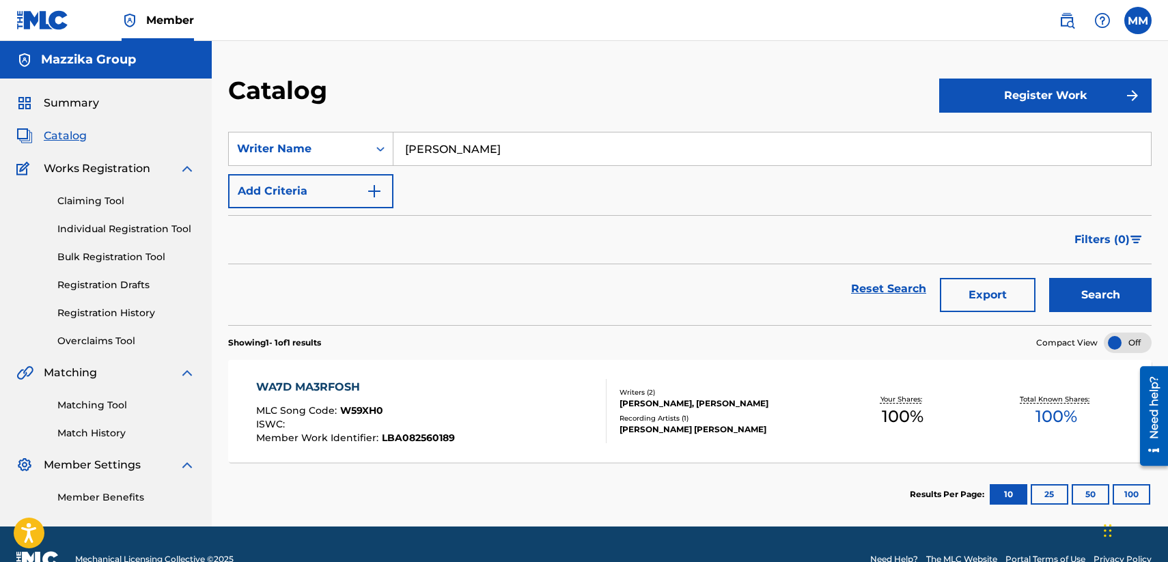
type input "[PERSON_NAME]"
click at [1097, 287] on button "Search" at bounding box center [1101, 295] width 102 height 34
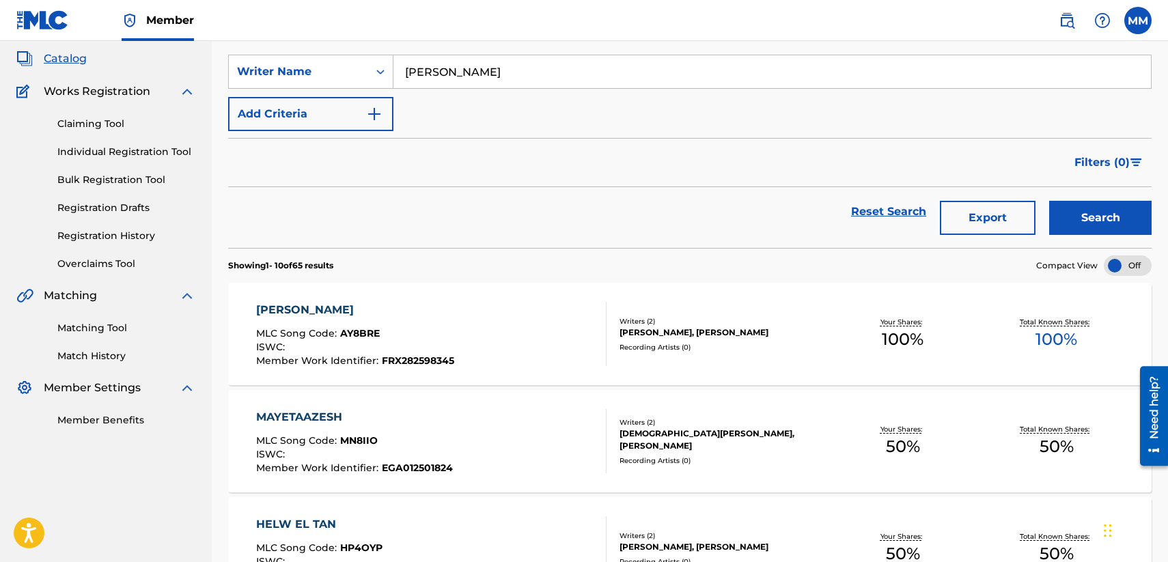
scroll to position [55, 0]
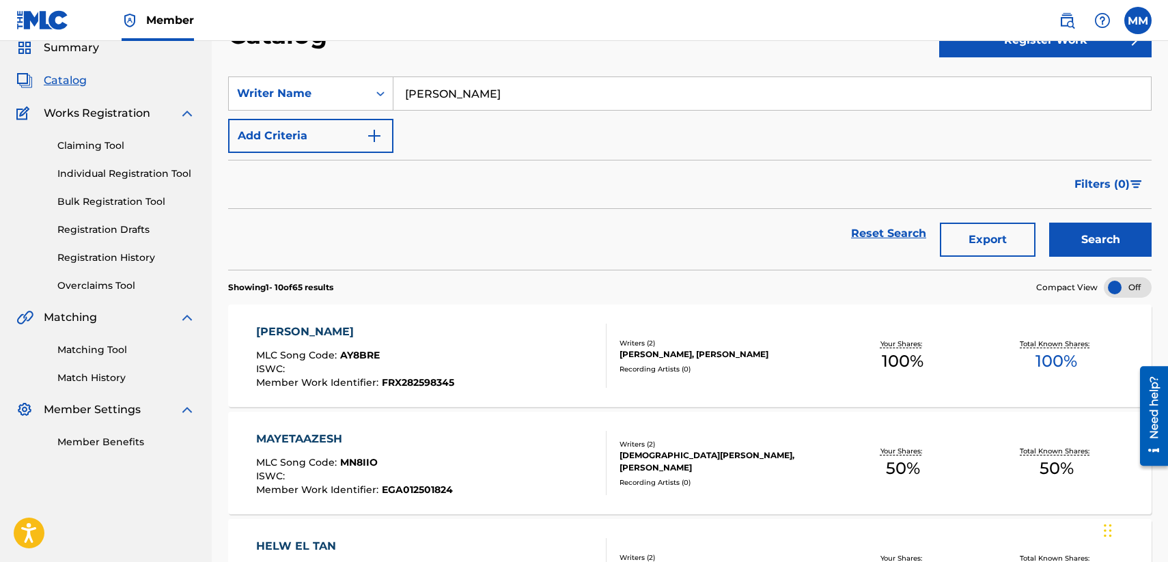
click at [70, 80] on span "Catalog" at bounding box center [65, 80] width 43 height 16
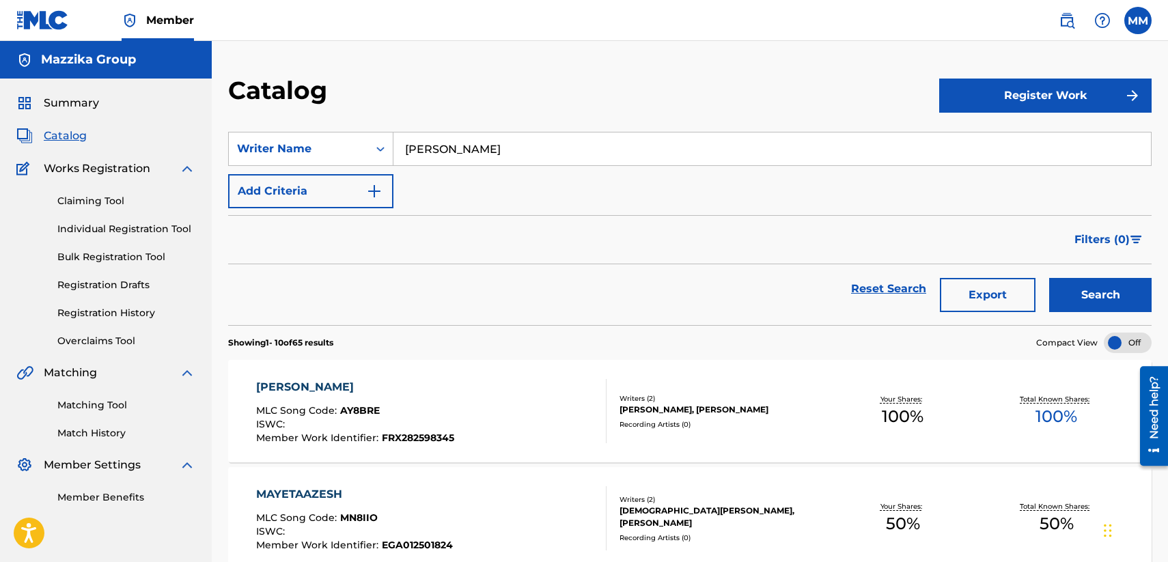
click at [71, 133] on span "Catalog" at bounding box center [65, 136] width 43 height 16
click at [73, 189] on div "Claiming Tool Individual Registration Tool Bulk Registration Tool Registration …" at bounding box center [105, 263] width 179 height 172
click at [79, 210] on div "Claiming Tool Individual Registration Tool Bulk Registration Tool Registration …" at bounding box center [105, 263] width 179 height 172
click at [80, 201] on link "Claiming Tool" at bounding box center [126, 201] width 138 height 14
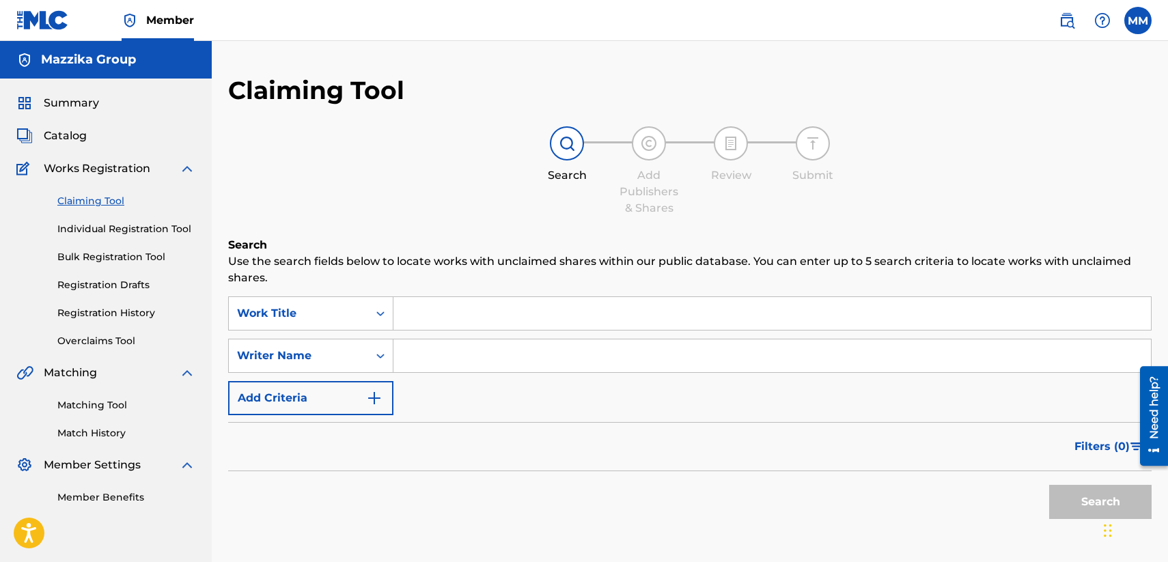
click at [68, 133] on span "Catalog" at bounding box center [65, 136] width 43 height 16
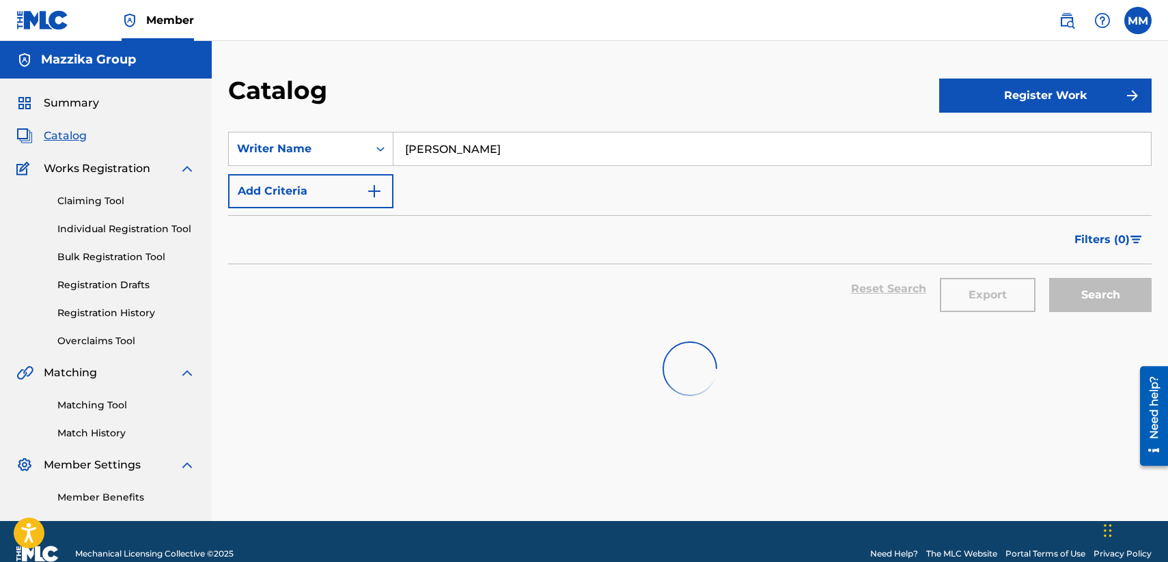
click at [511, 148] on input "[PERSON_NAME]" at bounding box center [773, 149] width 758 height 33
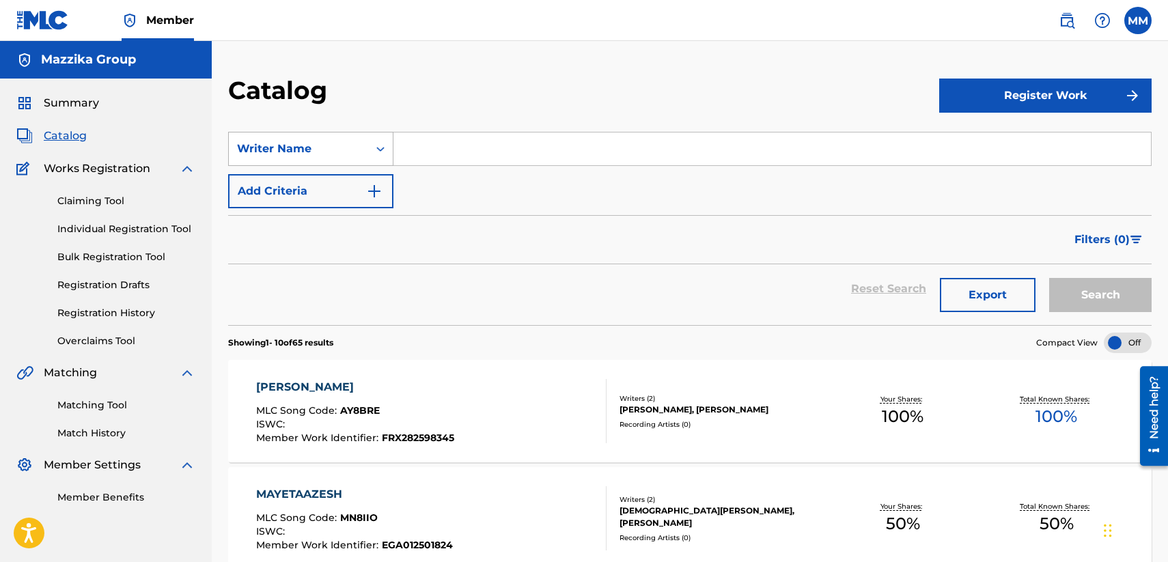
click at [368, 150] on div "Search Form" at bounding box center [380, 149] width 25 height 25
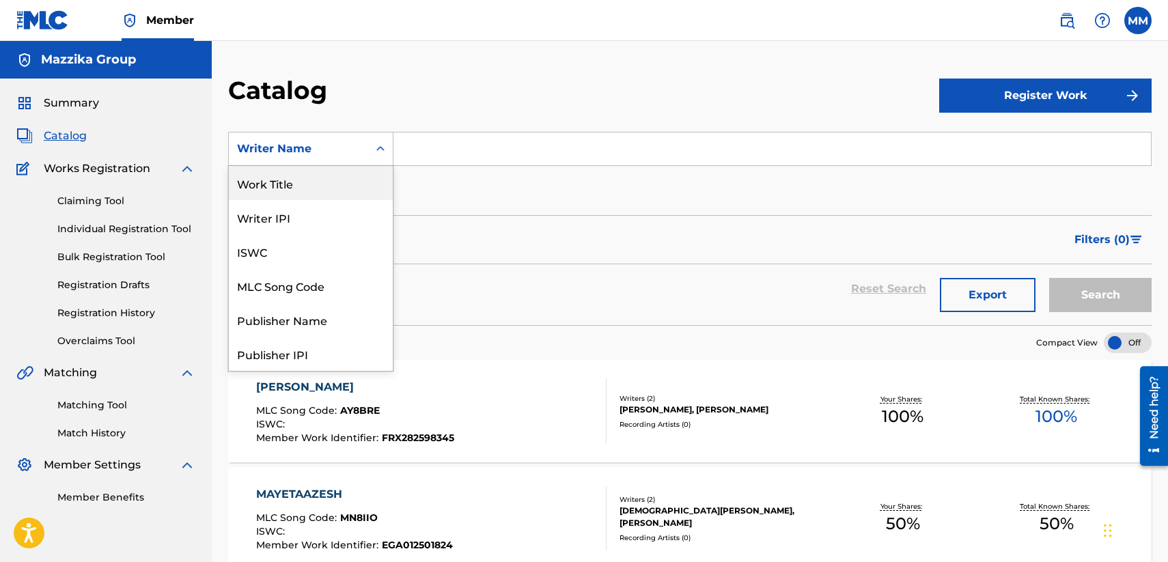
click at [291, 192] on div "Work Title" at bounding box center [311, 183] width 164 height 34
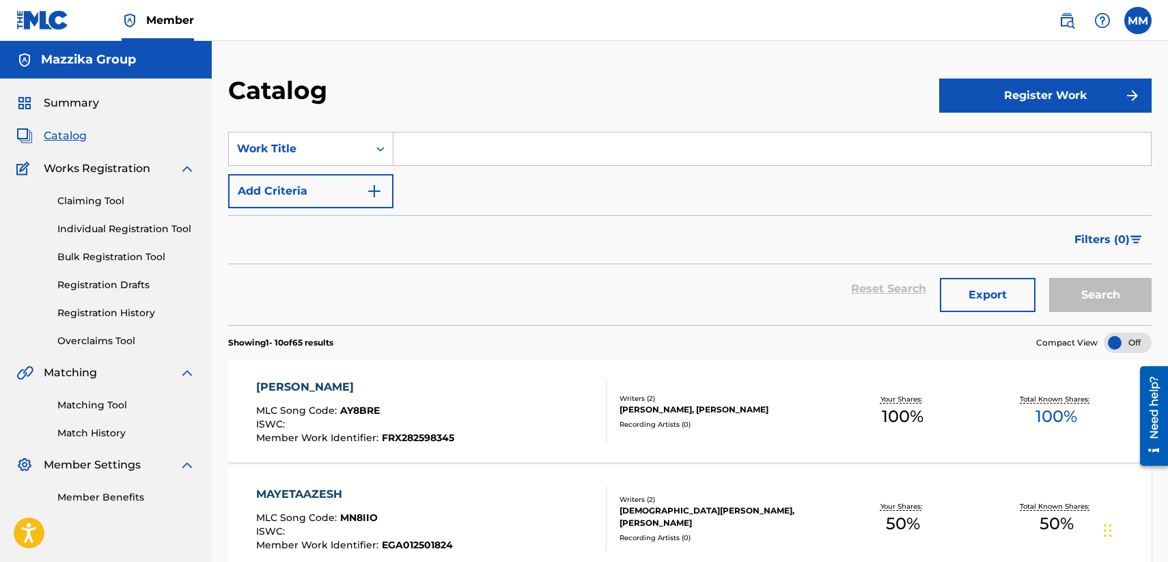
click at [83, 133] on span "Catalog" at bounding box center [65, 136] width 43 height 16
click at [91, 200] on link "Claiming Tool" at bounding box center [126, 201] width 138 height 14
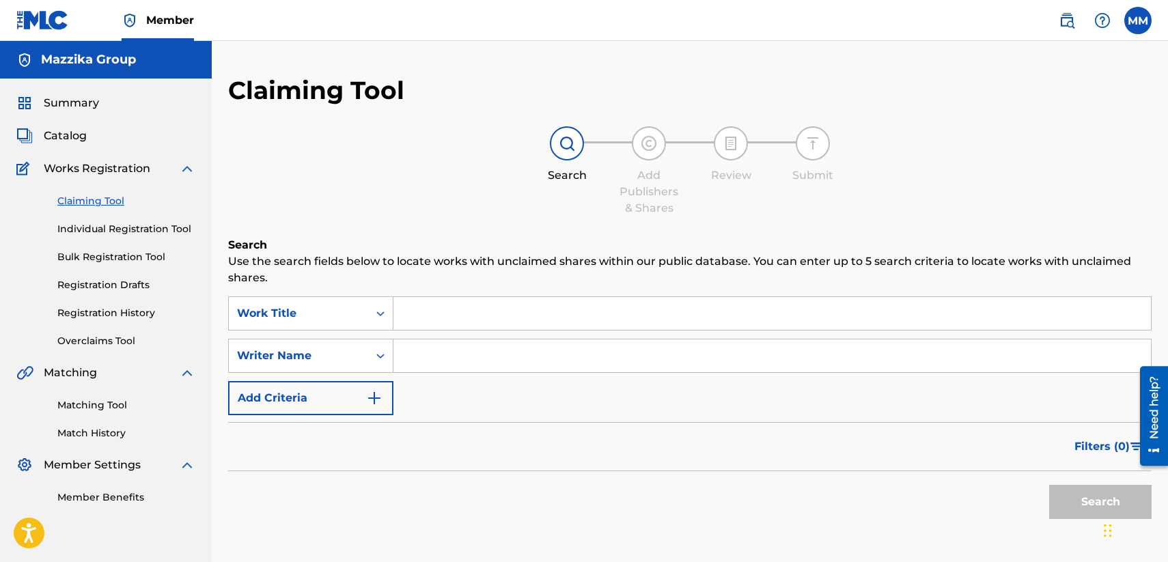
click at [62, 138] on span "Catalog" at bounding box center [65, 136] width 43 height 16
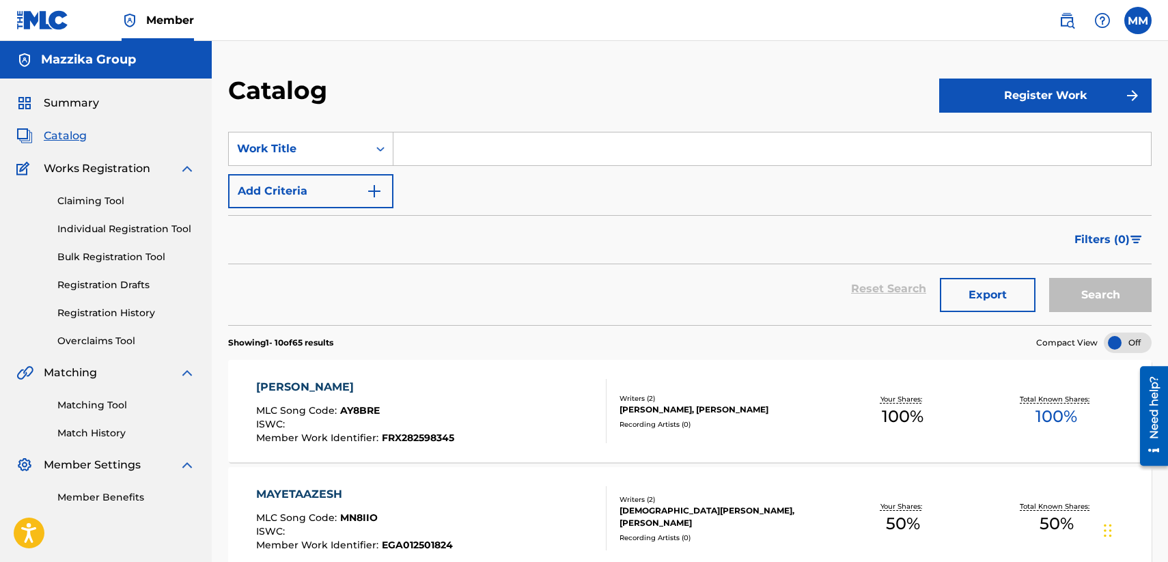
click at [85, 252] on link "Bulk Registration Tool" at bounding box center [126, 257] width 138 height 14
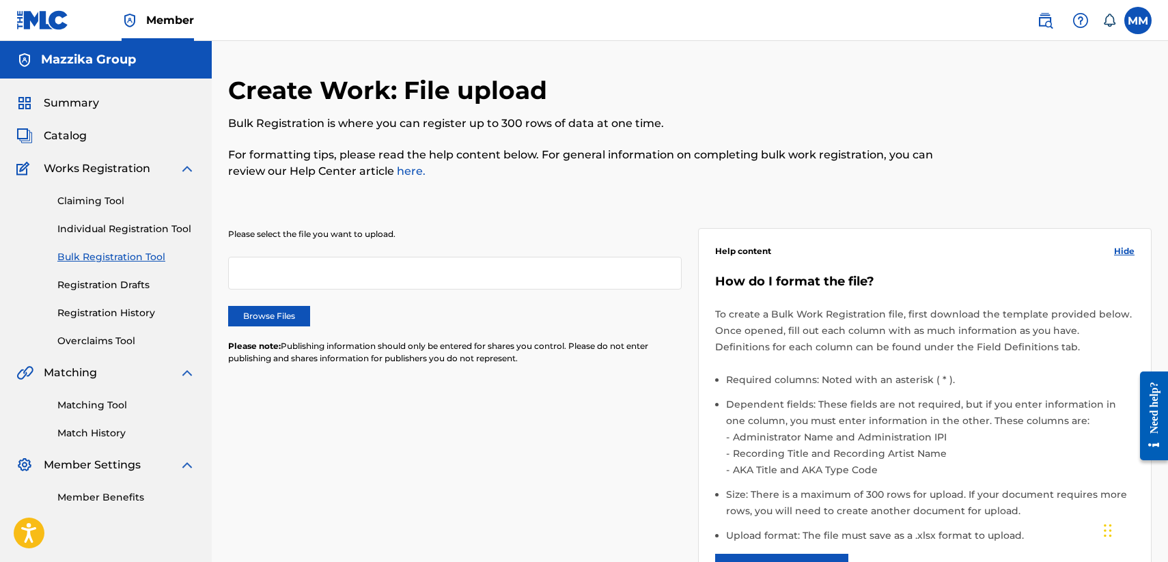
click at [68, 129] on span "Catalog" at bounding box center [65, 136] width 43 height 16
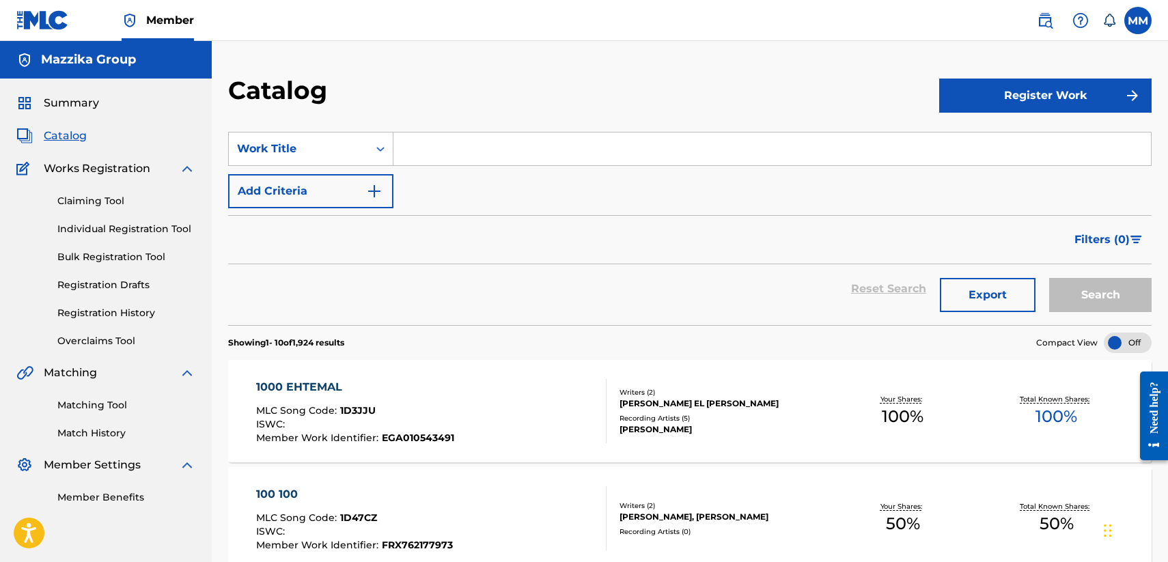
click at [981, 290] on button "Export" at bounding box center [988, 295] width 96 height 34
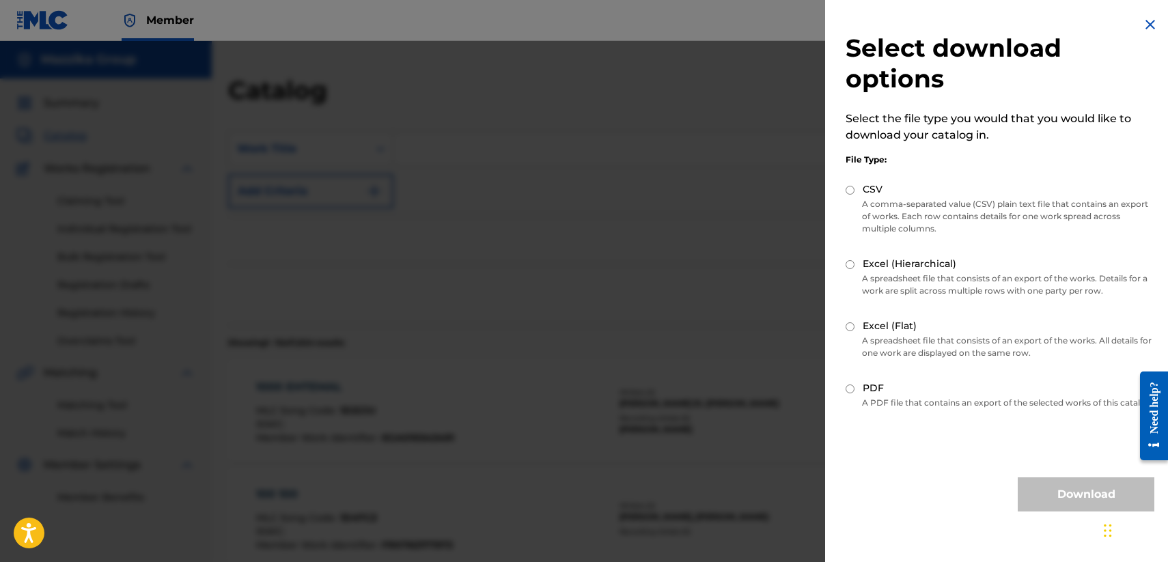
click at [886, 273] on p "A spreadsheet file that consists of an export of the works. Details for a work …" at bounding box center [1000, 285] width 309 height 25
click at [858, 268] on div "Excel (Hierarchical)" at bounding box center [1000, 265] width 309 height 16
click at [850, 264] on input "Excel (Hierarchical)" at bounding box center [850, 264] width 9 height 9
radio input "true"
click at [850, 264] on input "Excel (Hierarchical)" at bounding box center [850, 264] width 9 height 9
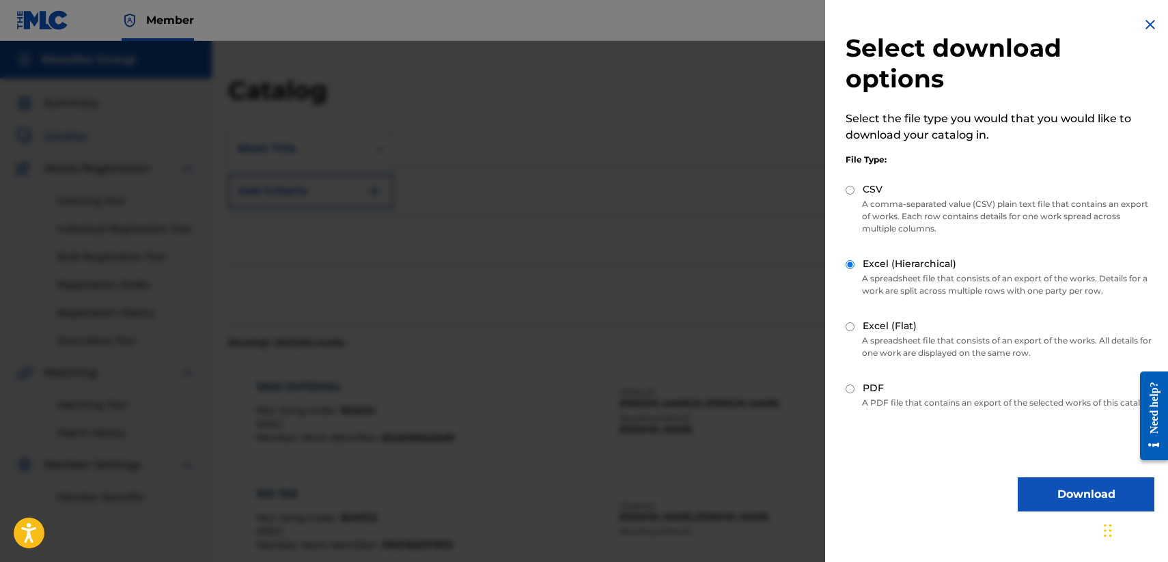
click at [851, 331] on div "Excel (Flat)" at bounding box center [1000, 327] width 309 height 16
click at [852, 324] on input "Excel (Flat)" at bounding box center [850, 327] width 9 height 9
radio input "true"
click at [1063, 502] on button "Download" at bounding box center [1086, 495] width 137 height 34
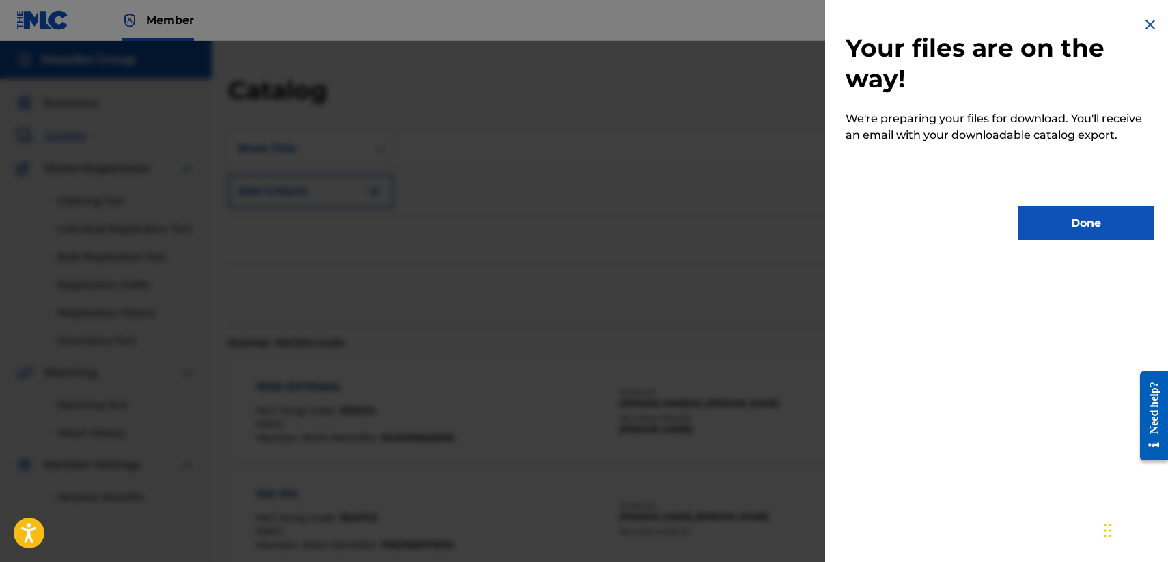
click at [1076, 221] on button "Done" at bounding box center [1086, 223] width 137 height 34
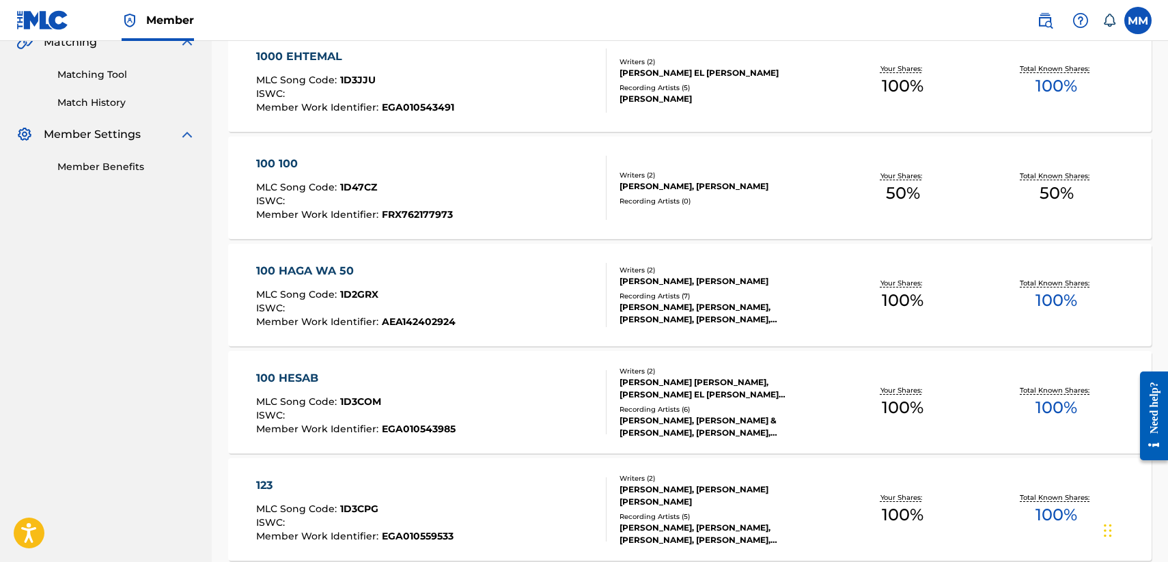
scroll to position [342, 0]
